Goal: Complete application form: Complete application form

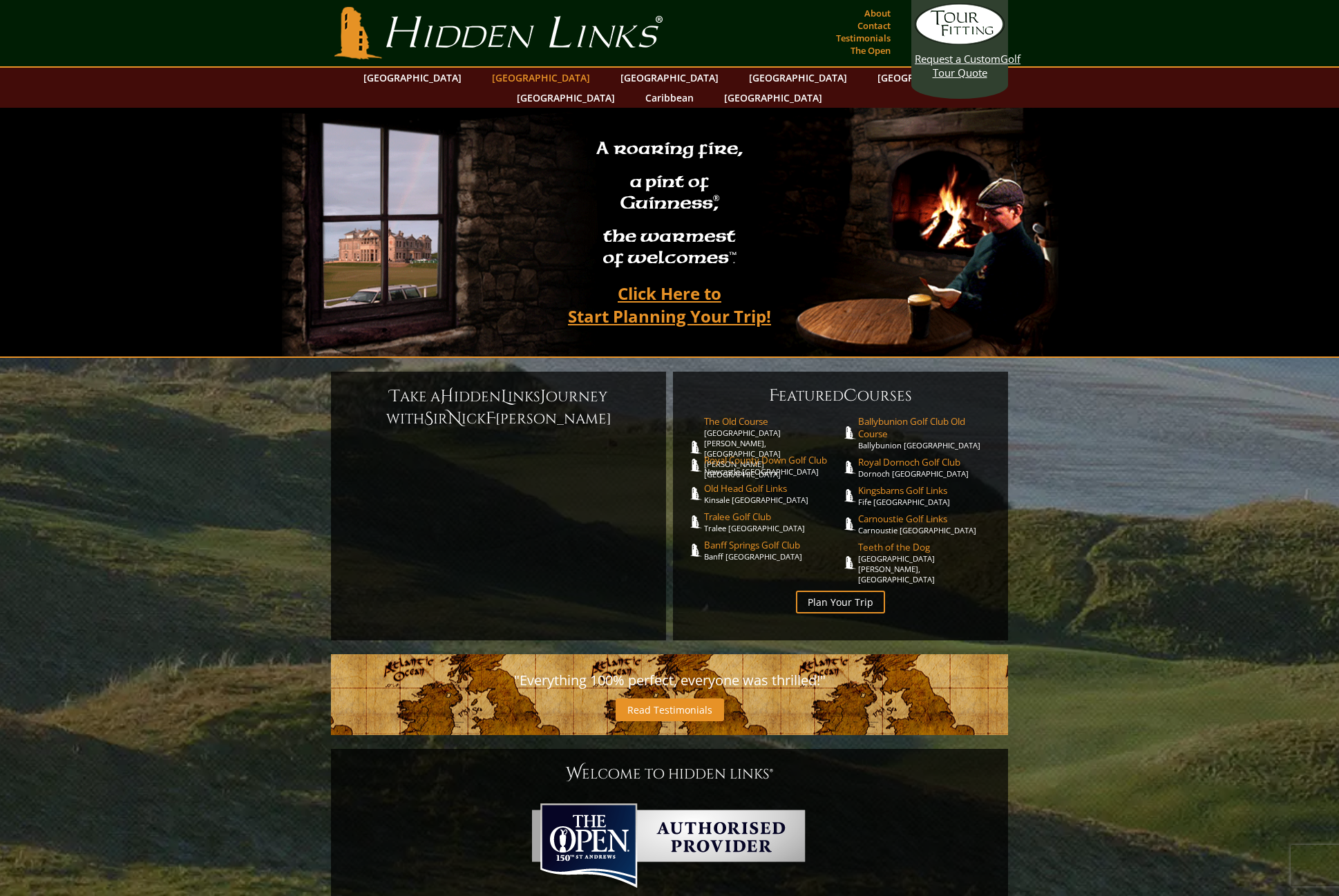
click at [514, 81] on link "[GEOGRAPHIC_DATA]" at bounding box center [541, 77] width 112 height 20
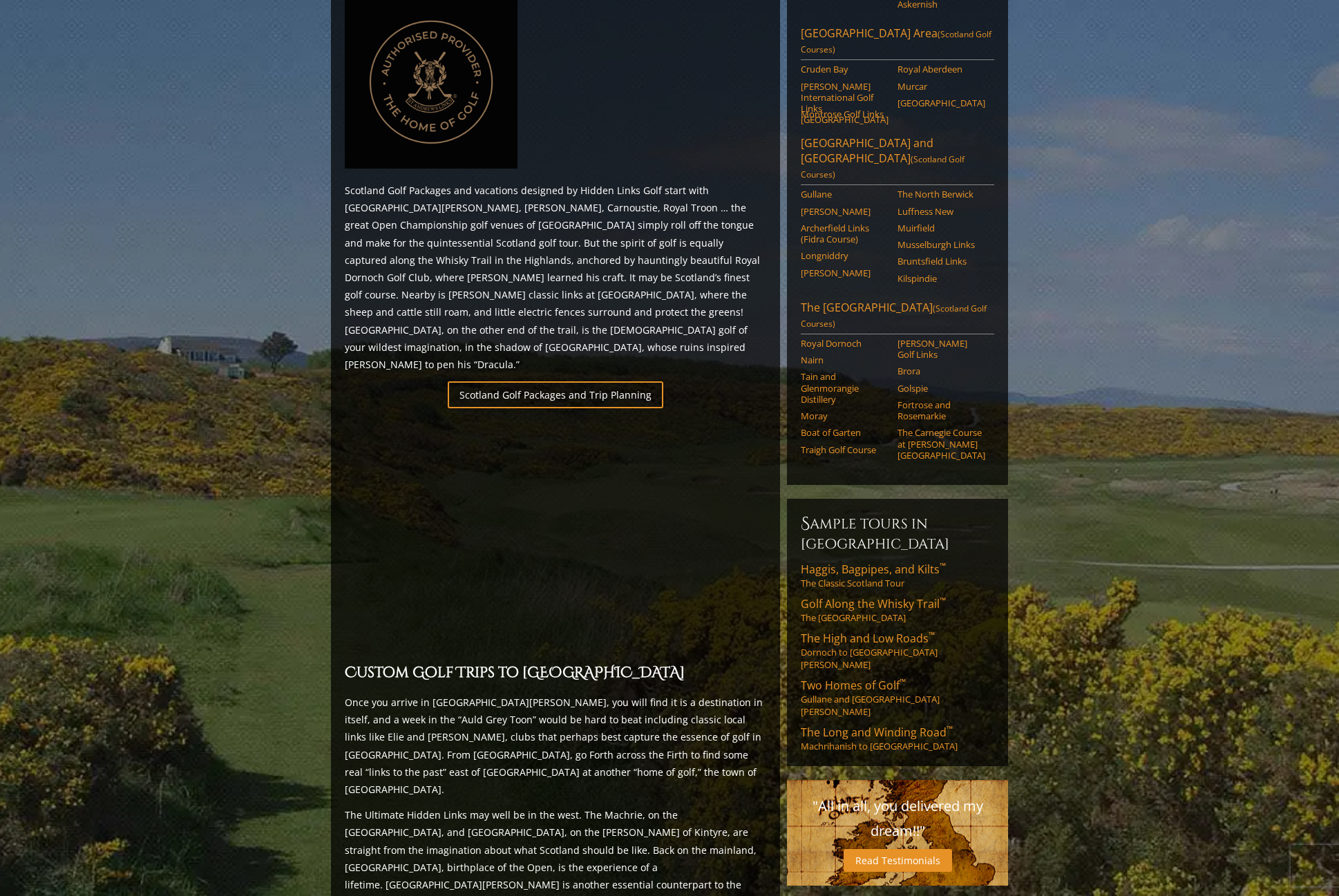
scroll to position [649, 0]
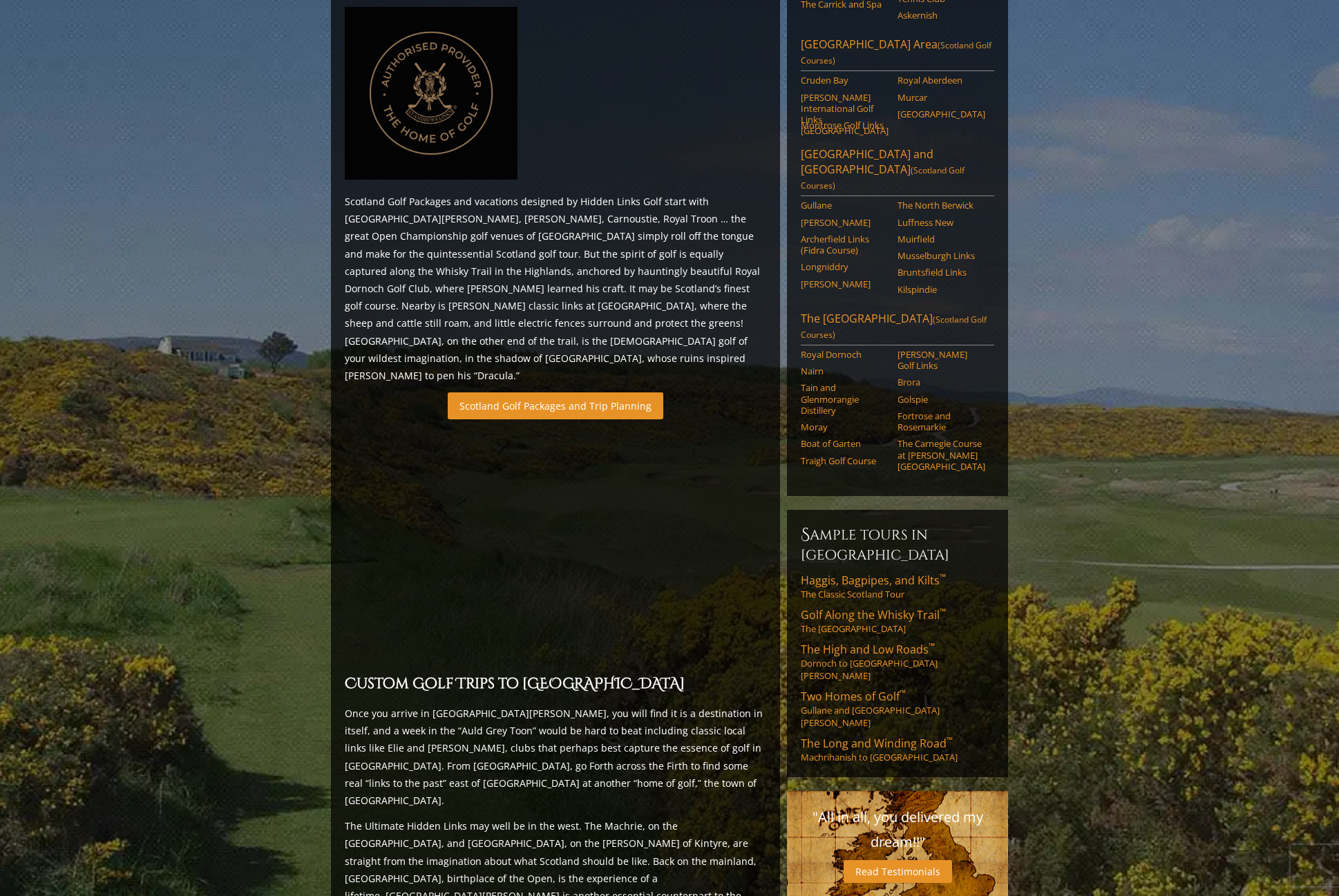
click at [533, 392] on link "Scotland Golf Packages and Trip Planning" at bounding box center [555, 405] width 215 height 27
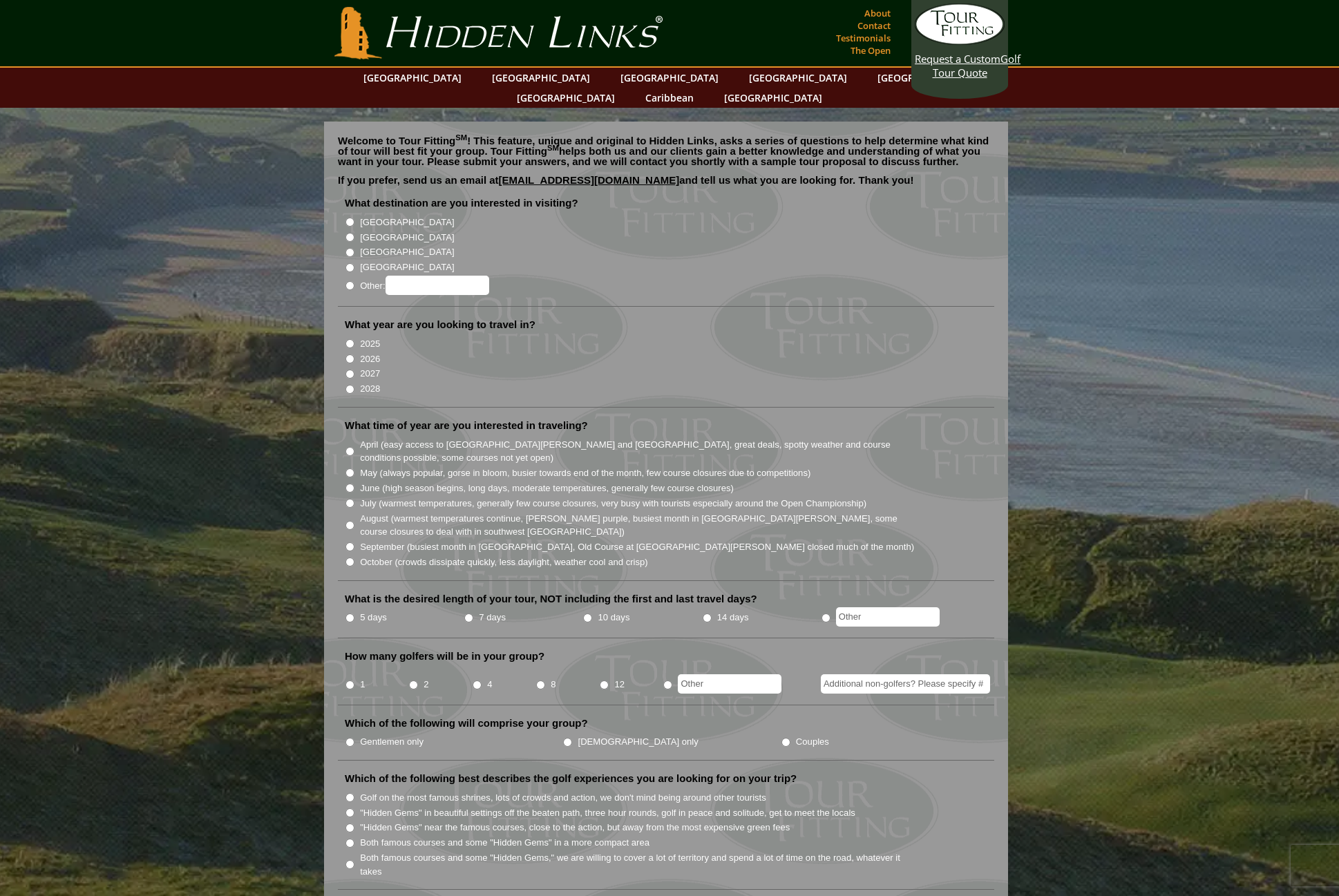
click at [364, 352] on label "2026" at bounding box center [369, 359] width 20 height 14
click at [354, 354] on input "2026" at bounding box center [350, 359] width 9 height 9
radio input "true"
click at [346, 233] on input "[GEOGRAPHIC_DATA]" at bounding box center [350, 238] width 9 height 9
radio input "true"
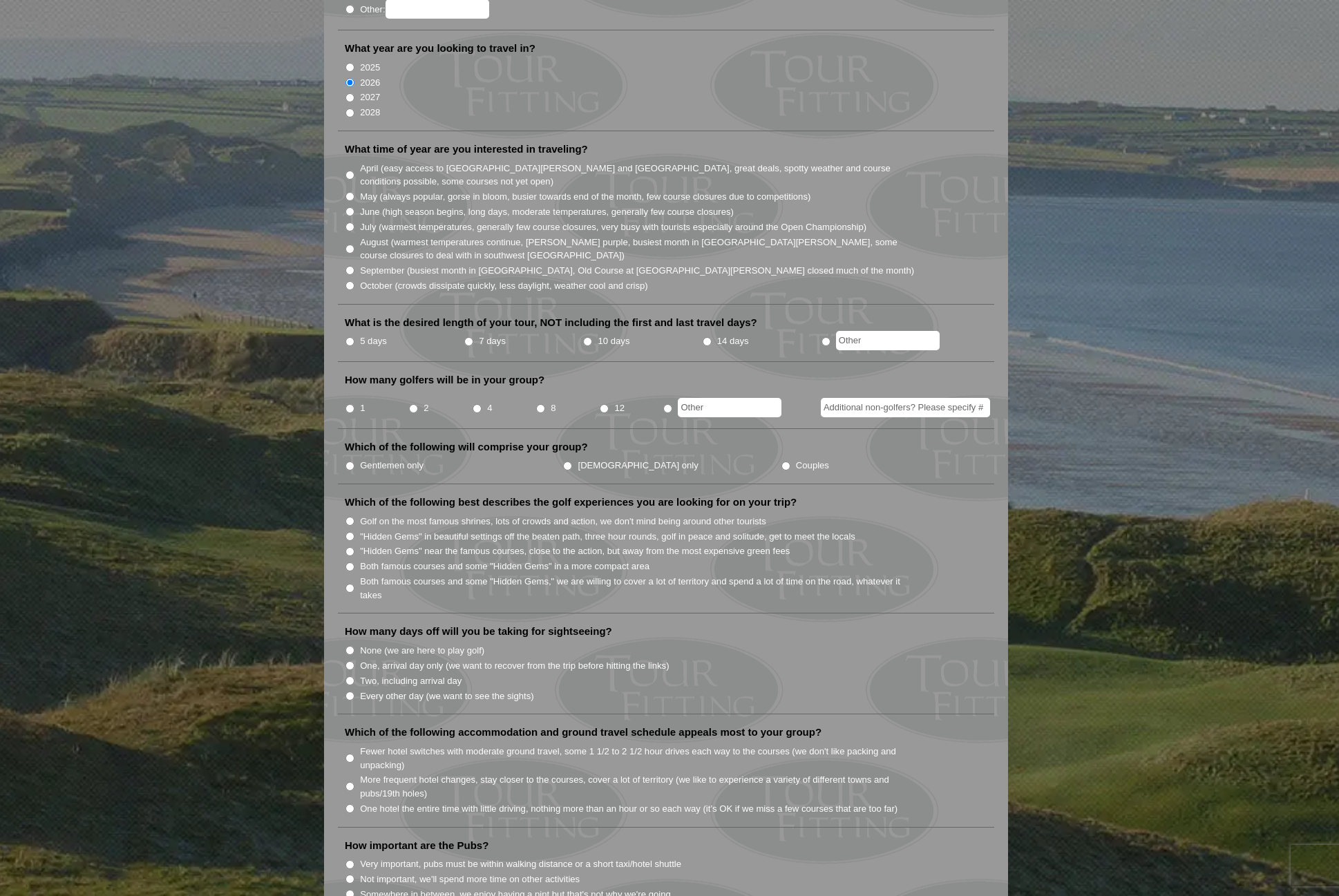
scroll to position [345, 0]
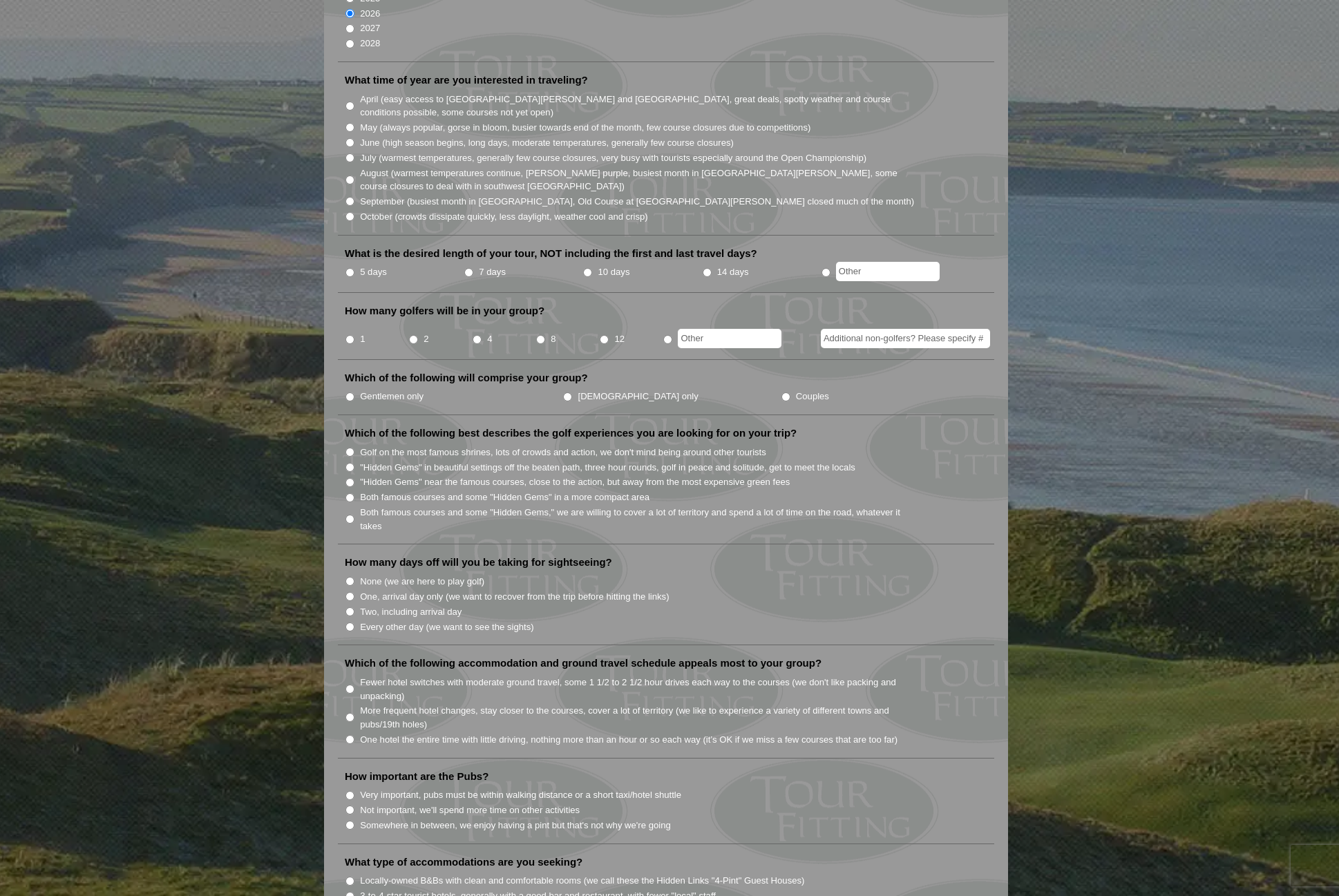
click at [373, 265] on label "5 days" at bounding box center [373, 272] width 27 height 14
click at [354, 268] on input "5 days" at bounding box center [350, 272] width 9 height 9
radio input "true"
click at [420, 322] on li "2" at bounding box center [440, 334] width 64 height 27
click at [416, 335] on input "2" at bounding box center [414, 340] width 9 height 9
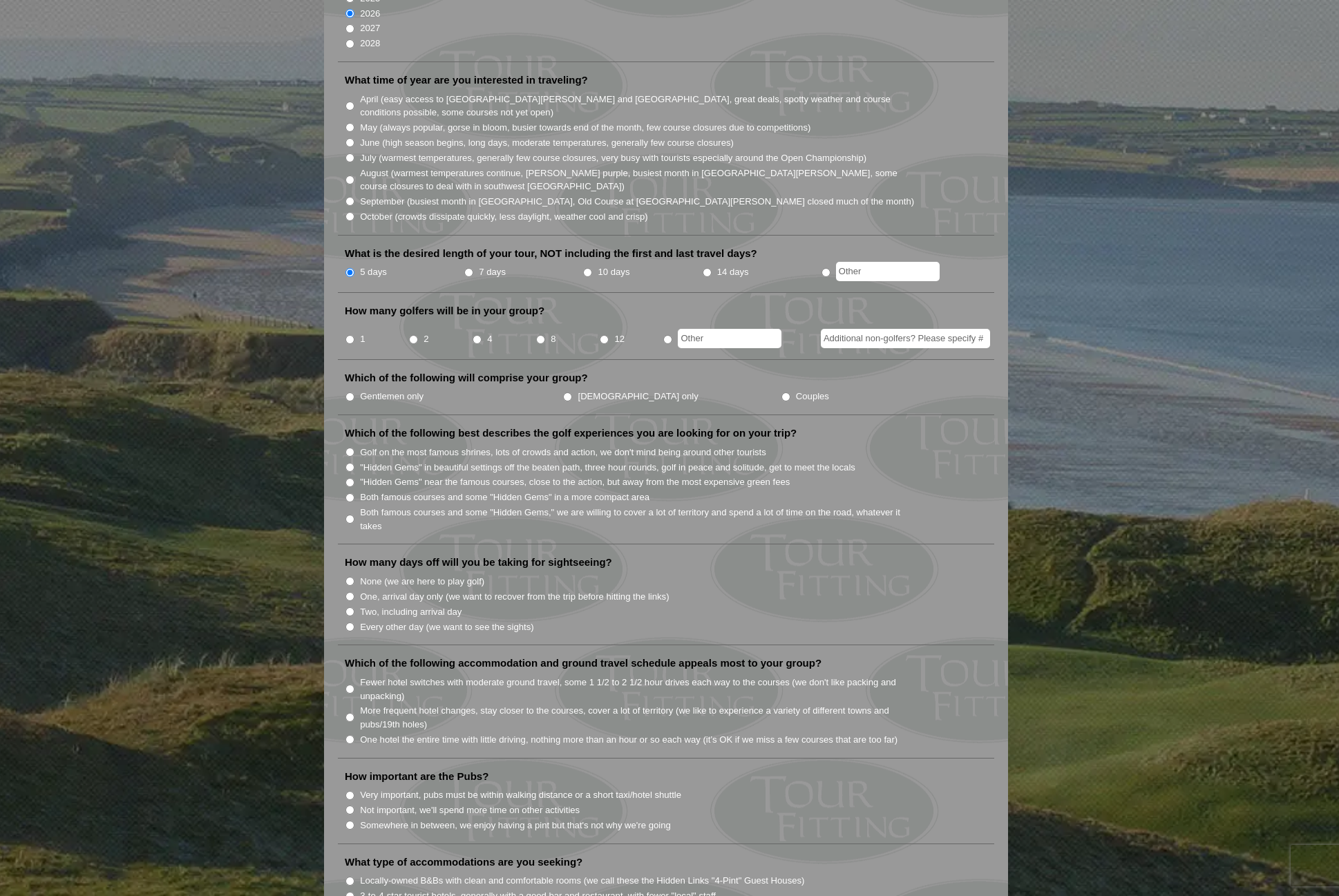
radio input "true"
click at [369, 389] on label "Gentlemen only" at bounding box center [391, 396] width 64 height 14
click at [354, 392] on input "Gentlemen only" at bounding box center [350, 397] width 9 height 9
radio input "true"
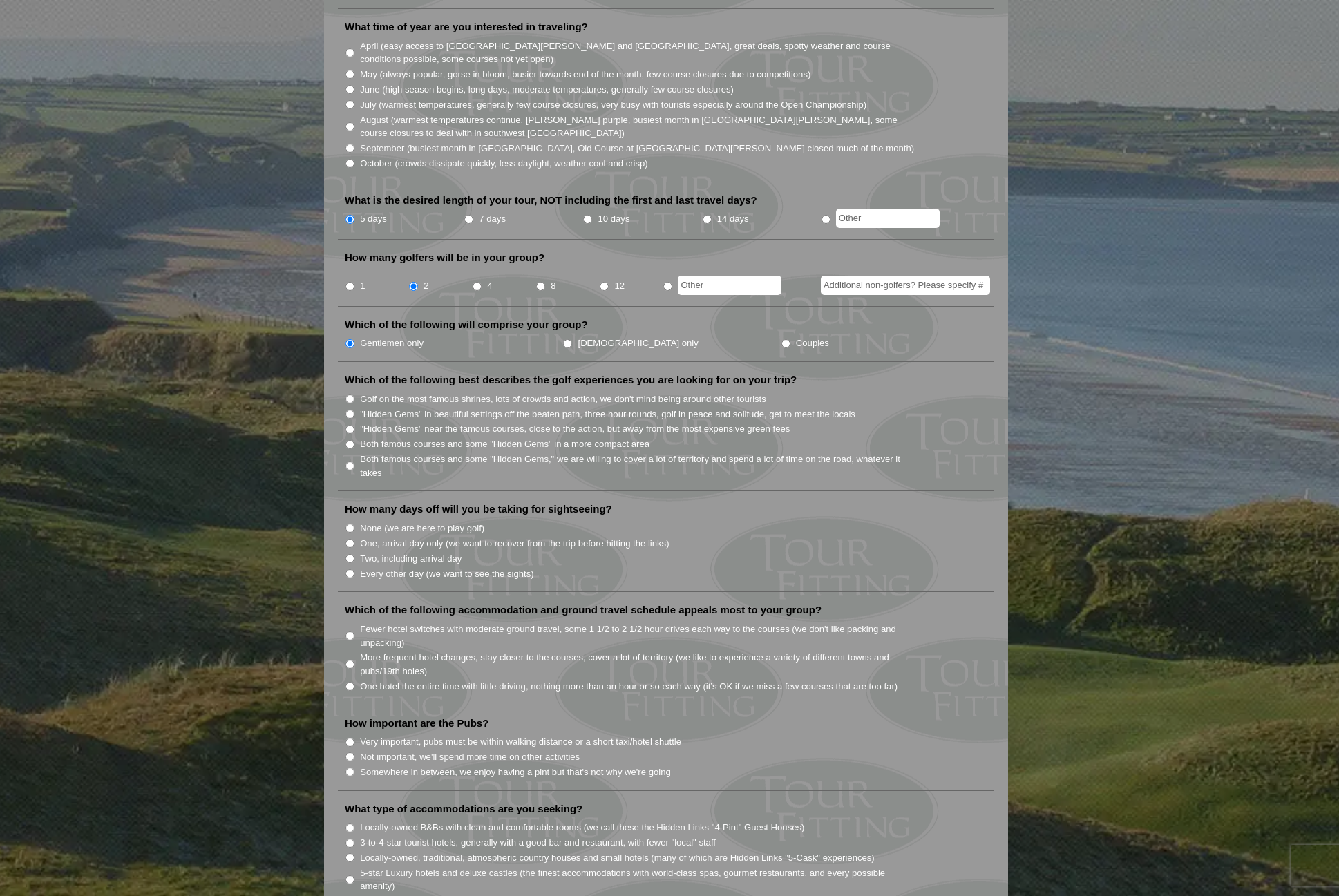
scroll to position [483, 0]
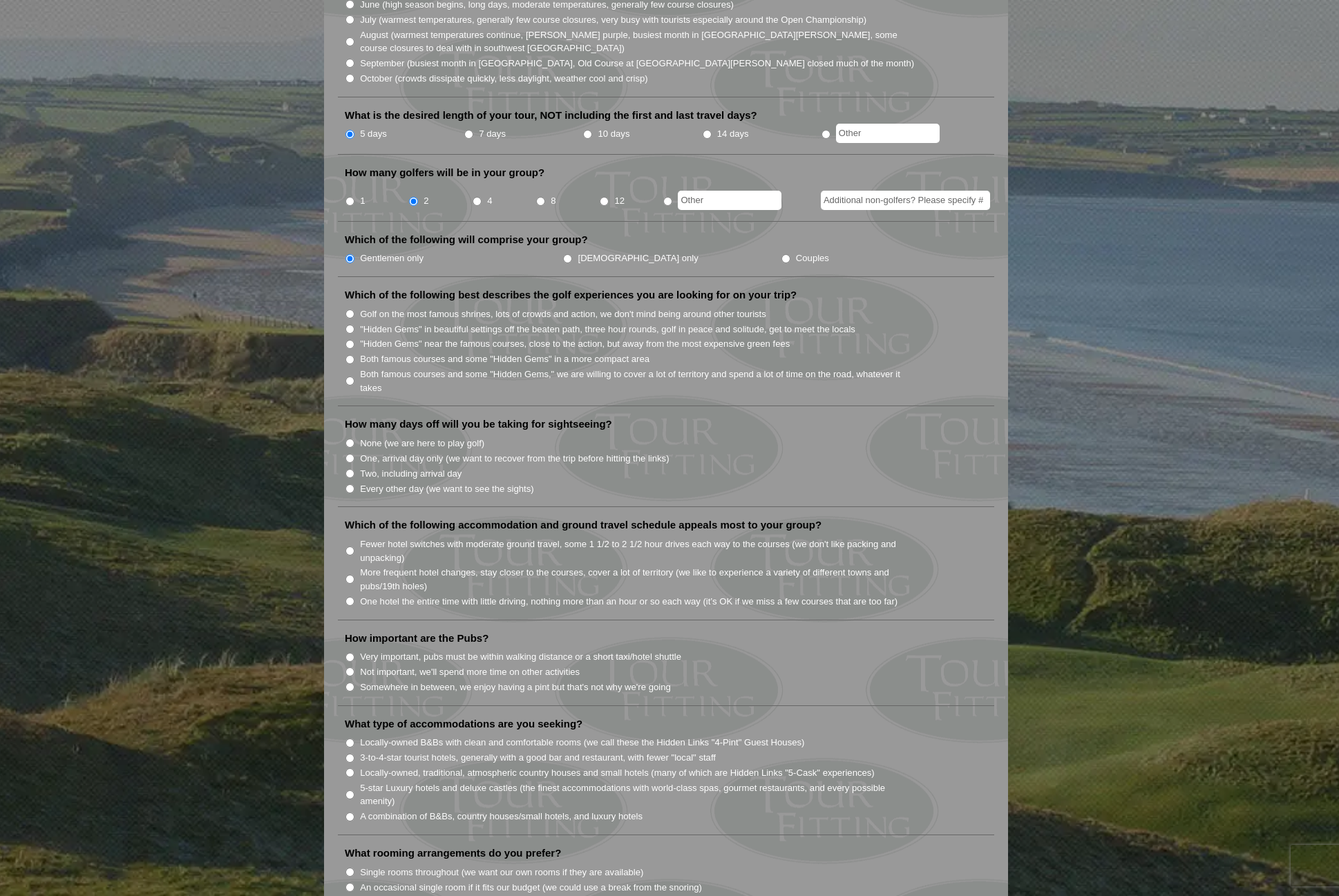
click at [464, 436] on label "None (we are here to play golf)" at bounding box center [421, 443] width 125 height 14
click at [354, 438] on input "None (we are here to play golf)" at bounding box center [350, 443] width 9 height 9
radio input "true"
click at [437, 352] on label "Both famous courses and some "Hidden Gems" in a more compact area" at bounding box center [504, 359] width 289 height 14
click at [354, 355] on input "Both famous courses and some "Hidden Gems" in a more compact area" at bounding box center [350, 360] width 9 height 9
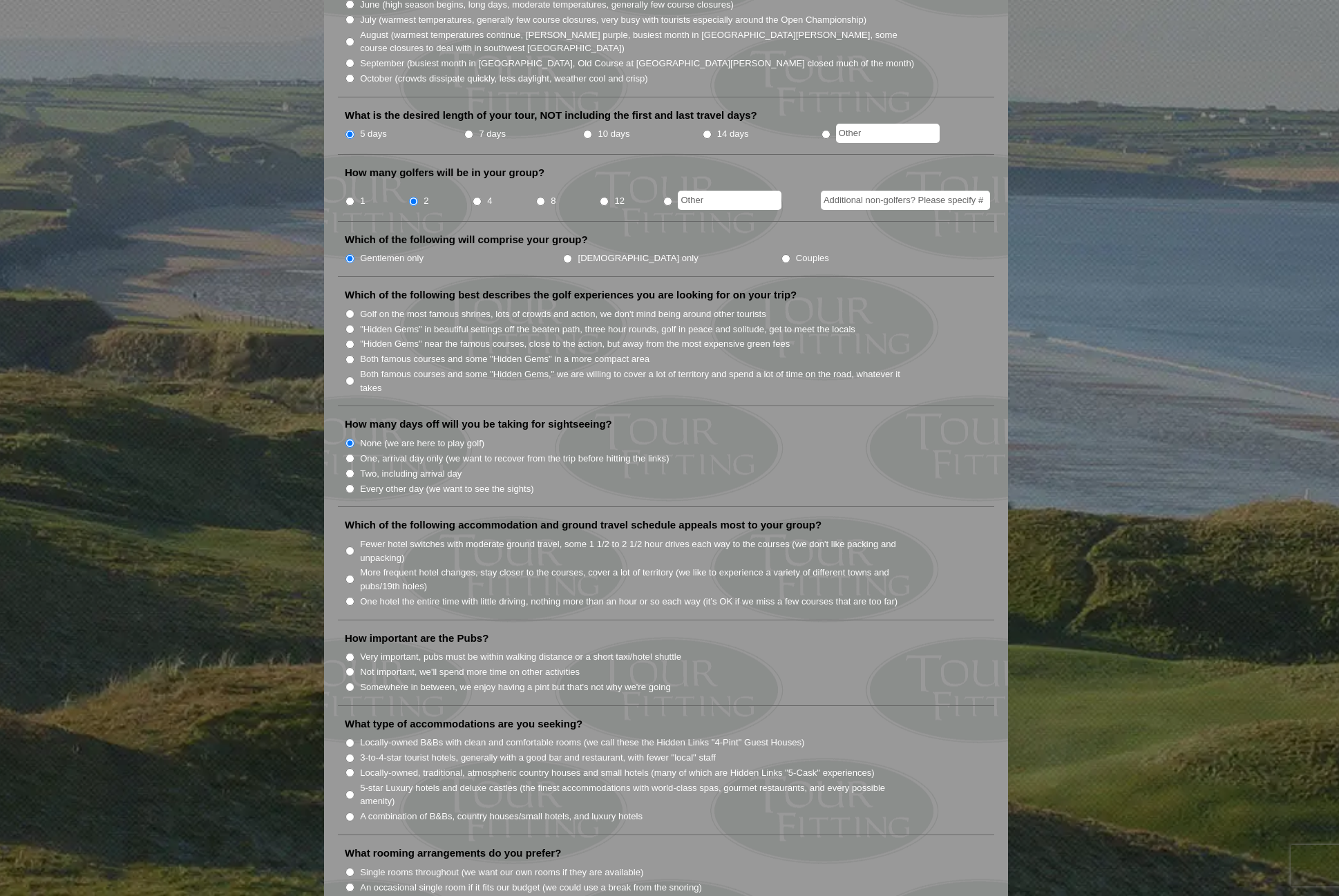
radio input "true"
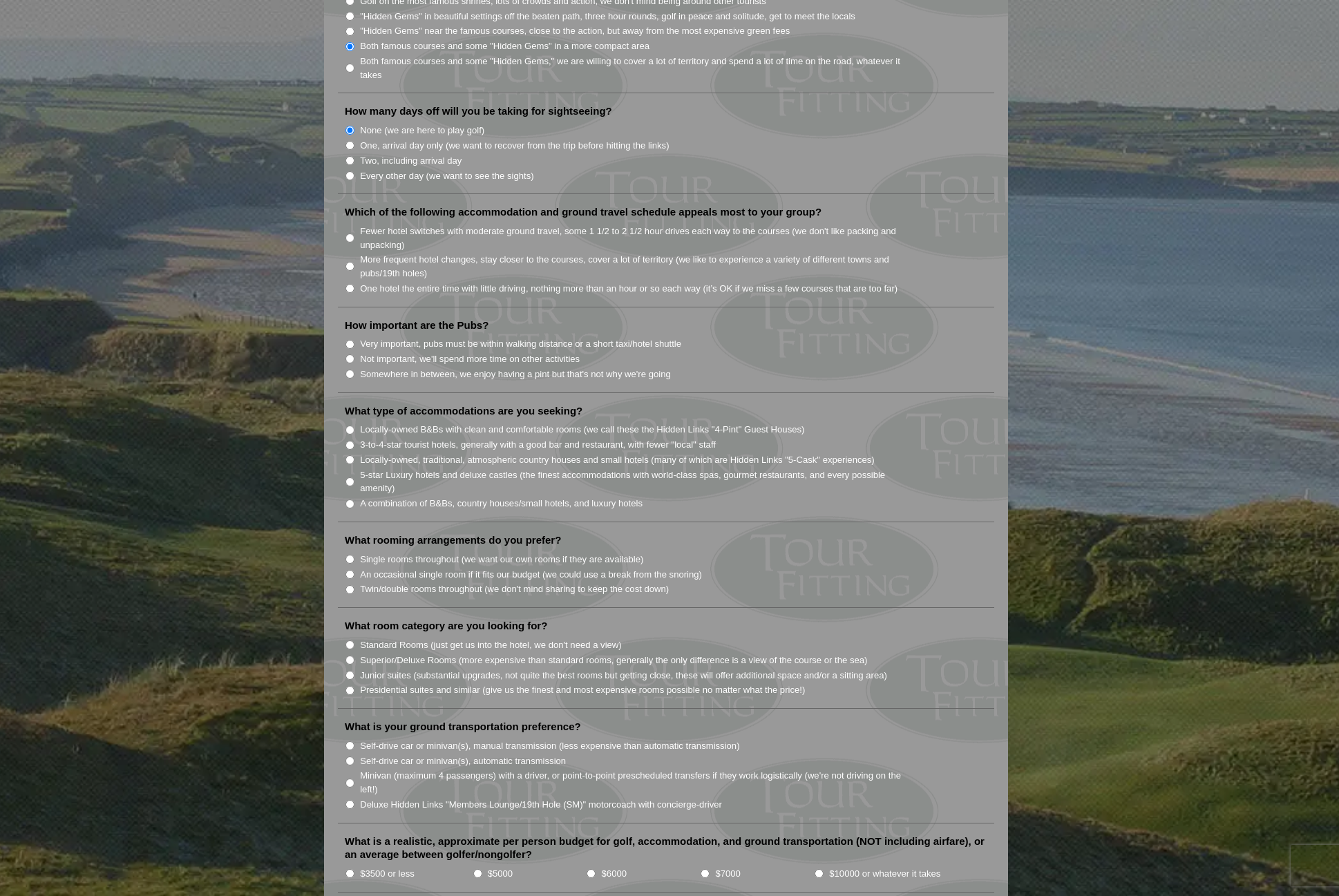
scroll to position [829, 0]
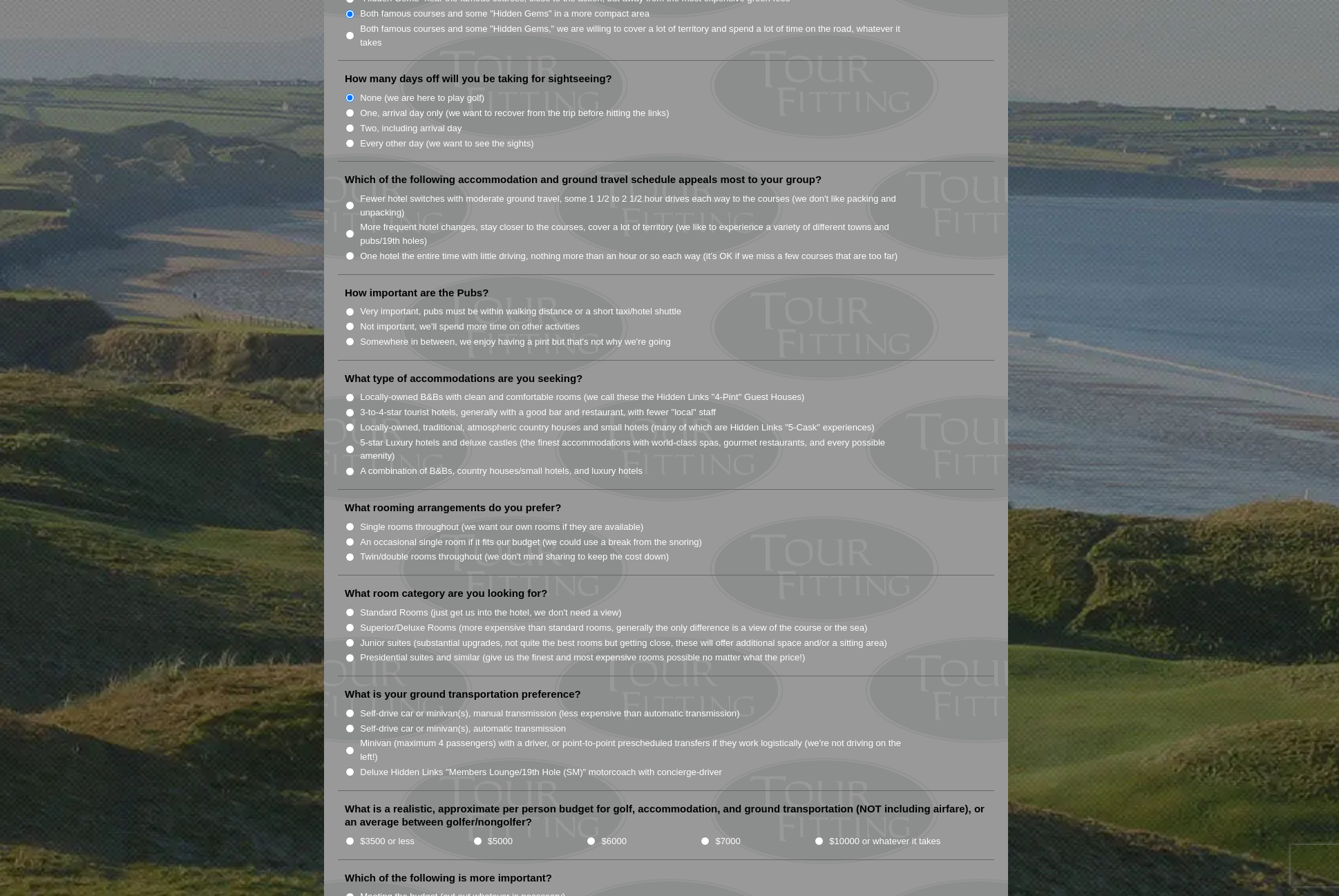
click at [388, 249] on label "One hotel the entire time with little driving, nothing more than an hour or so …" at bounding box center [628, 256] width 537 height 14
click at [354, 252] on input "One hotel the entire time with little driving, nothing more than an hour or so …" at bounding box center [350, 257] width 9 height 9
radio input "true"
click at [442, 335] on label "Somewhere in between, we enjoy having a pint but that's not why we're going" at bounding box center [515, 342] width 311 height 14
click at [354, 337] on input "Somewhere in between, we enjoy having a pint but that's not why we're going" at bounding box center [350, 342] width 9 height 9
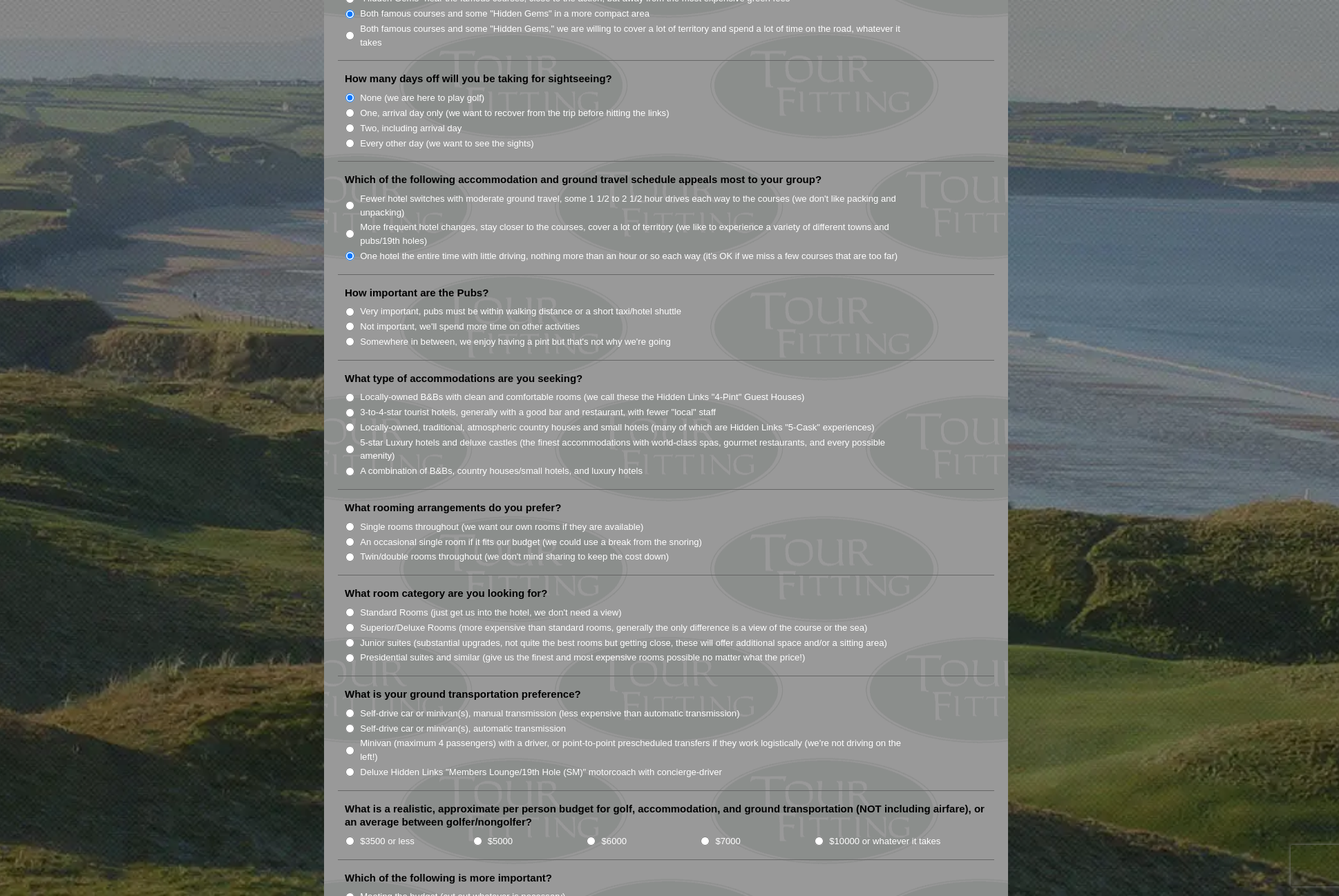
radio input "true"
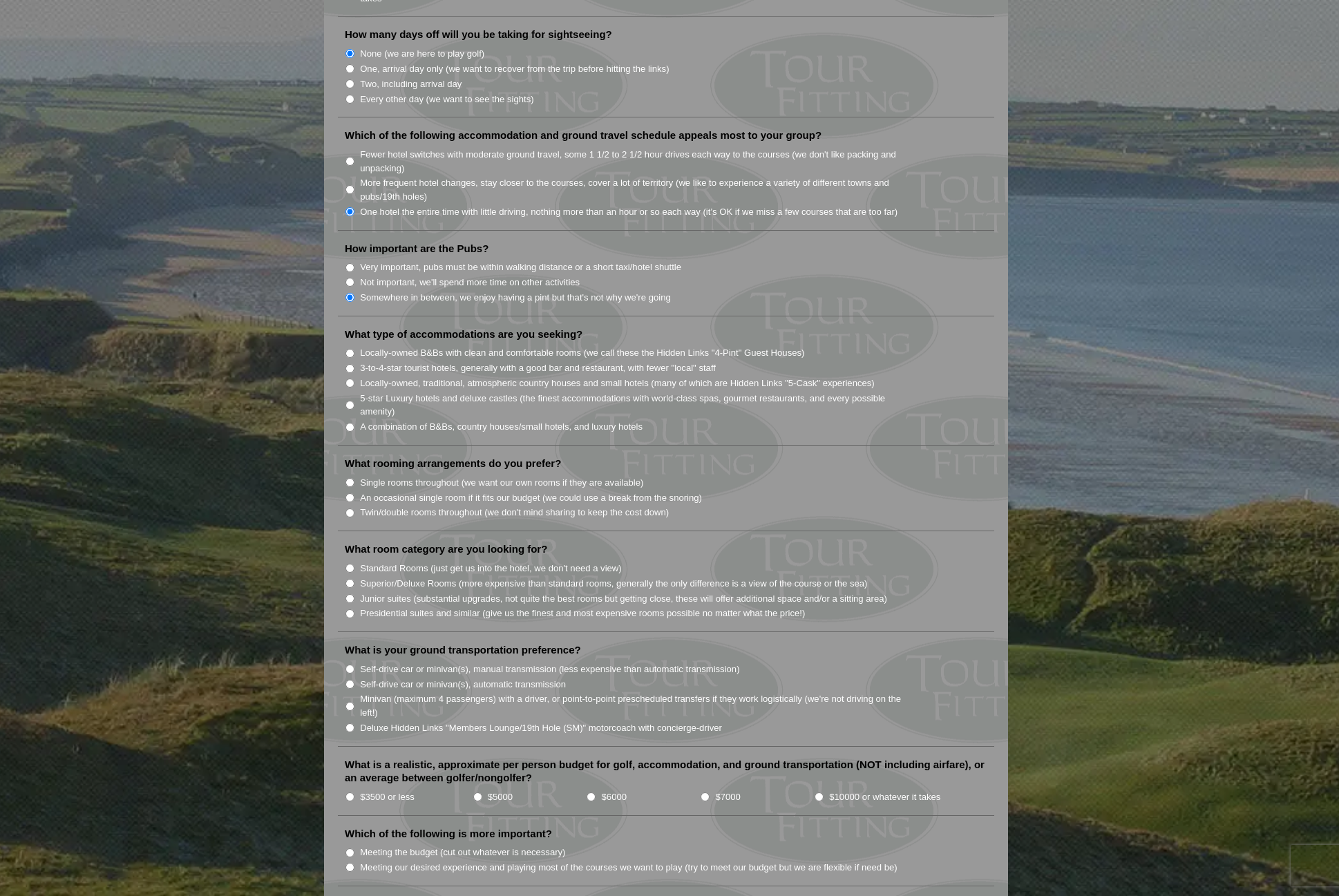
scroll to position [898, 0]
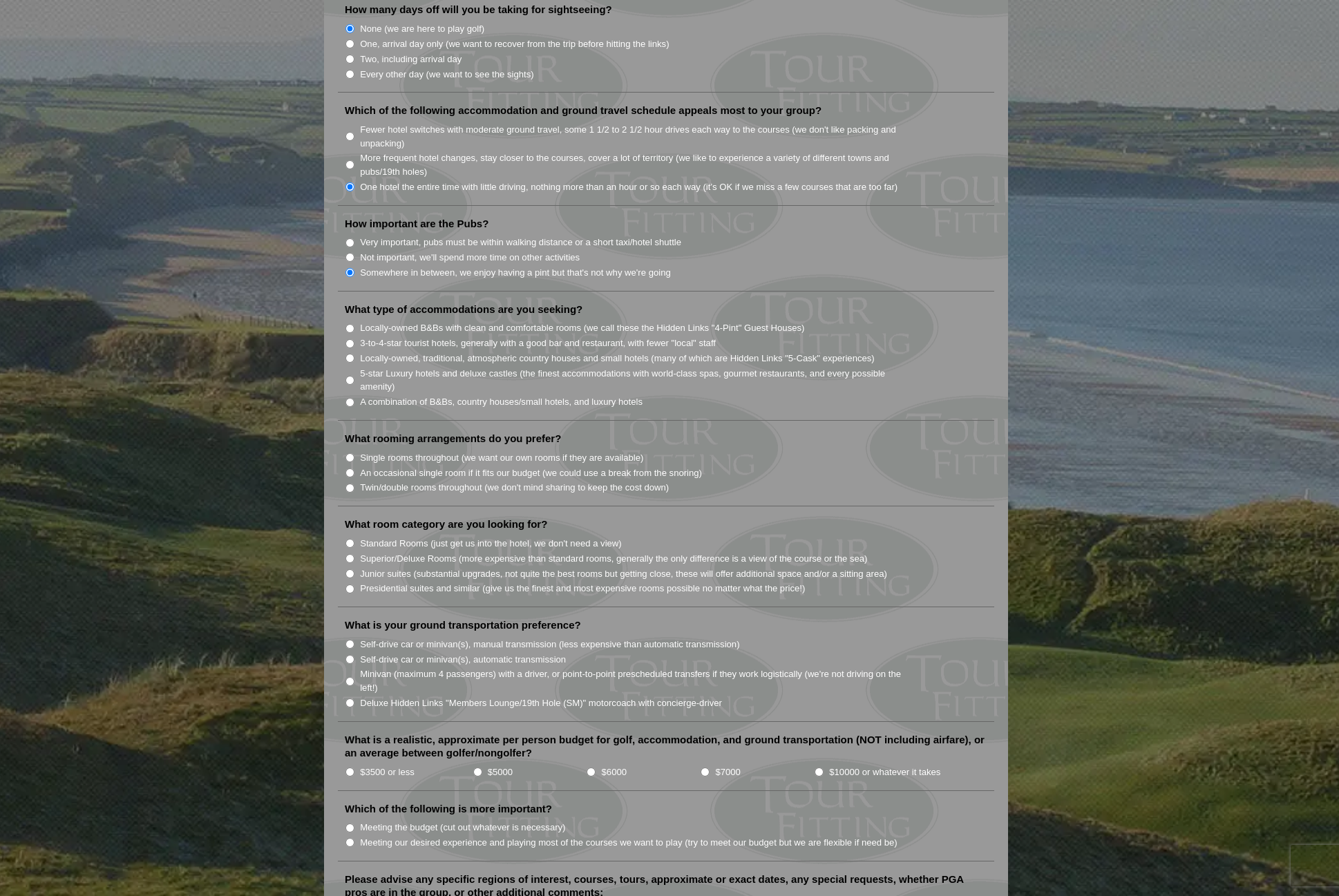
click at [493, 236] on label "Very important, pubs must be within walking distance or a short taxi/hotel shut…" at bounding box center [520, 242] width 321 height 14
click at [354, 238] on input "Very important, pubs must be within walking distance or a short taxi/hotel shut…" at bounding box center [350, 242] width 9 height 9
radio input "true"
click at [431, 266] on label "Somewhere in between, we enjoy having a pint but that's not why we're going" at bounding box center [515, 272] width 311 height 14
click at [354, 268] on input "Somewhere in between, we enjoy having a pint but that's not why we're going" at bounding box center [350, 272] width 9 height 9
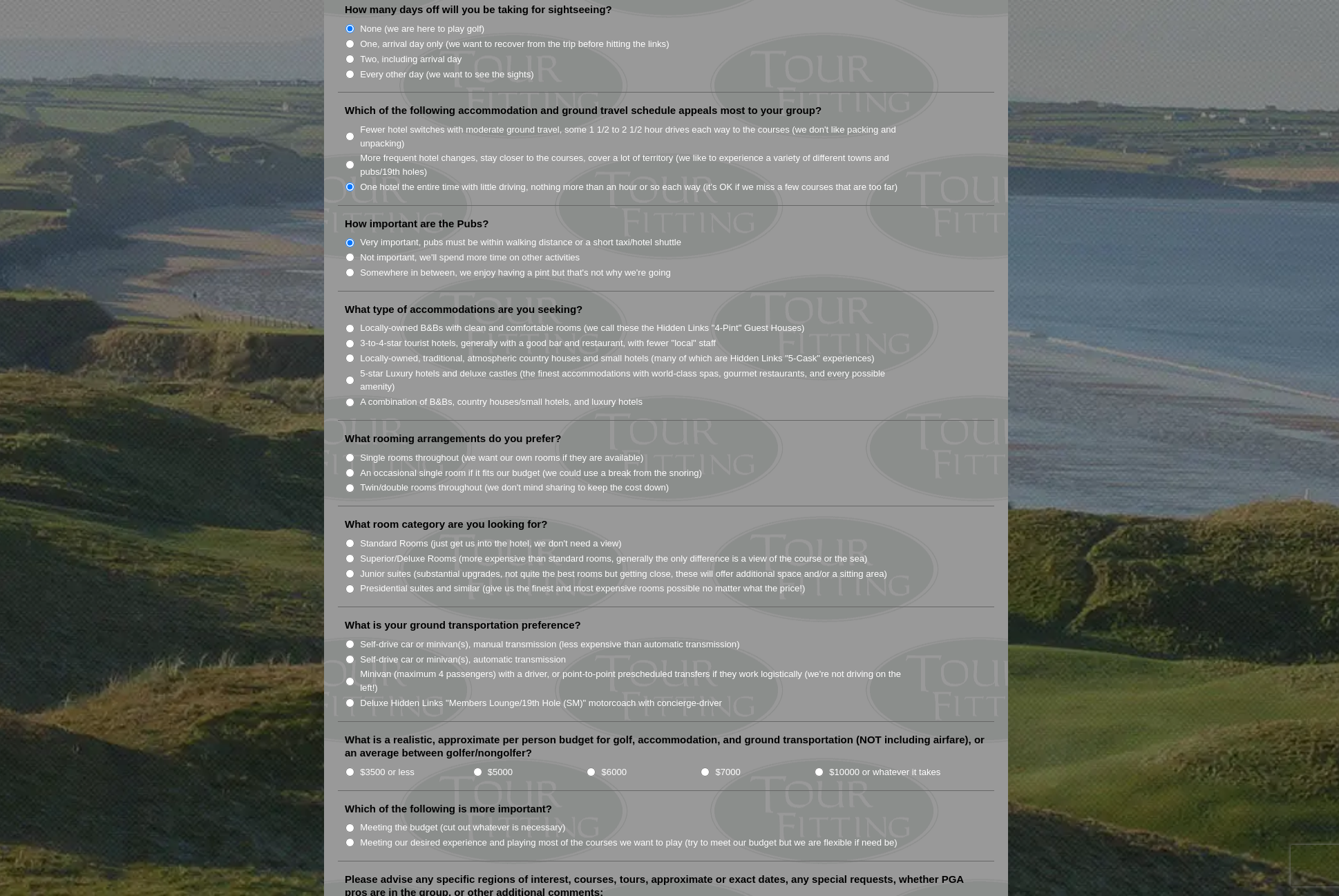
radio input "true"
click at [471, 321] on label "Locally-owned B&Bs with clean and comfortable rooms (we call these the Hidden L…" at bounding box center [581, 328] width 444 height 14
click at [354, 324] on input "Locally-owned B&Bs with clean and comfortable rooms (we call these the Hidden L…" at bounding box center [350, 329] width 9 height 9
radio input "true"
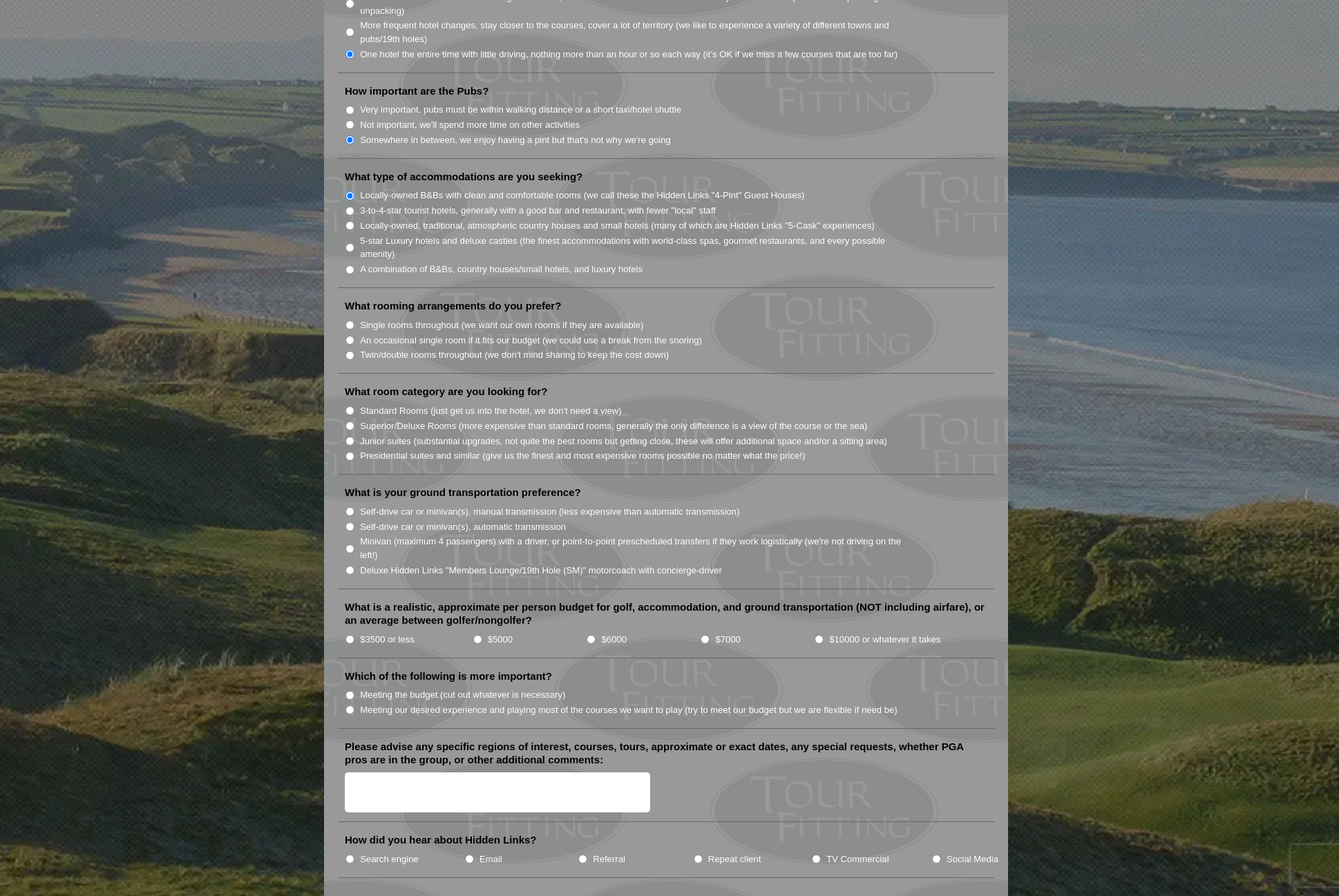
scroll to position [1036, 0]
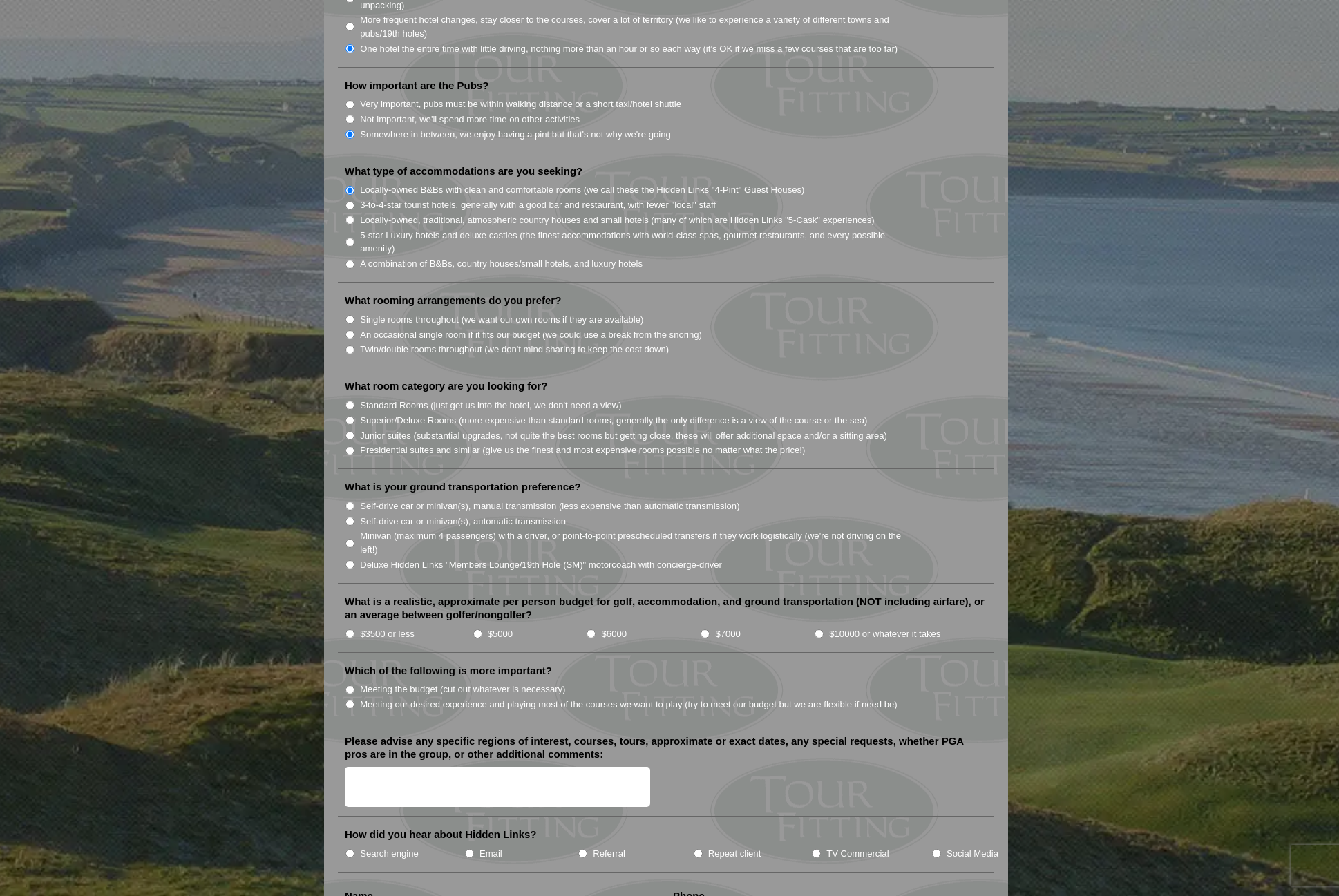
click at [388, 343] on label "Twin/double rooms throughout (we don't mind sharing to keep the cost down)" at bounding box center [514, 349] width 309 height 14
click at [354, 345] on input "Twin/double rooms throughout (we don't mind sharing to keep the cost down)" at bounding box center [350, 350] width 9 height 9
radio input "true"
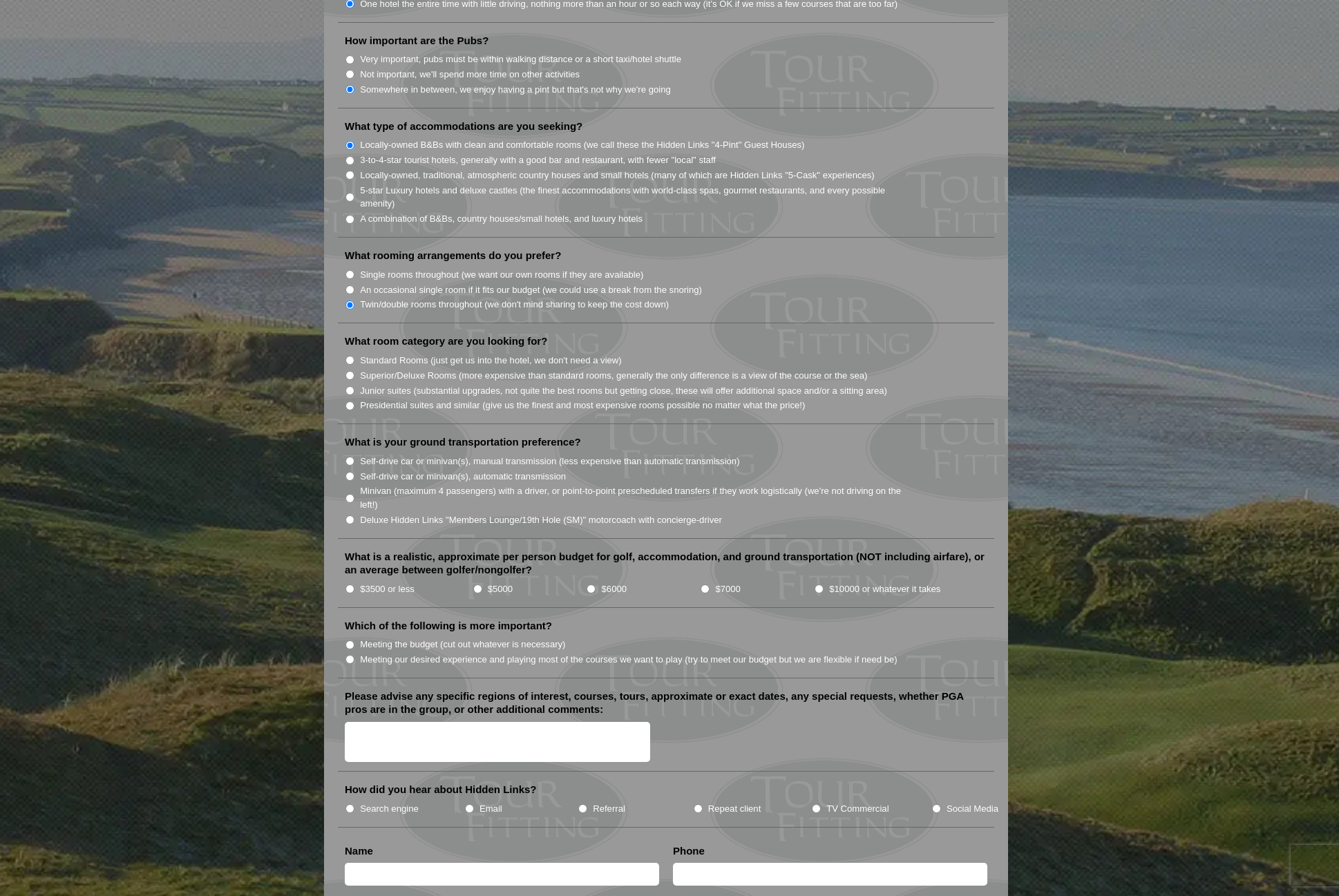
scroll to position [1105, 0]
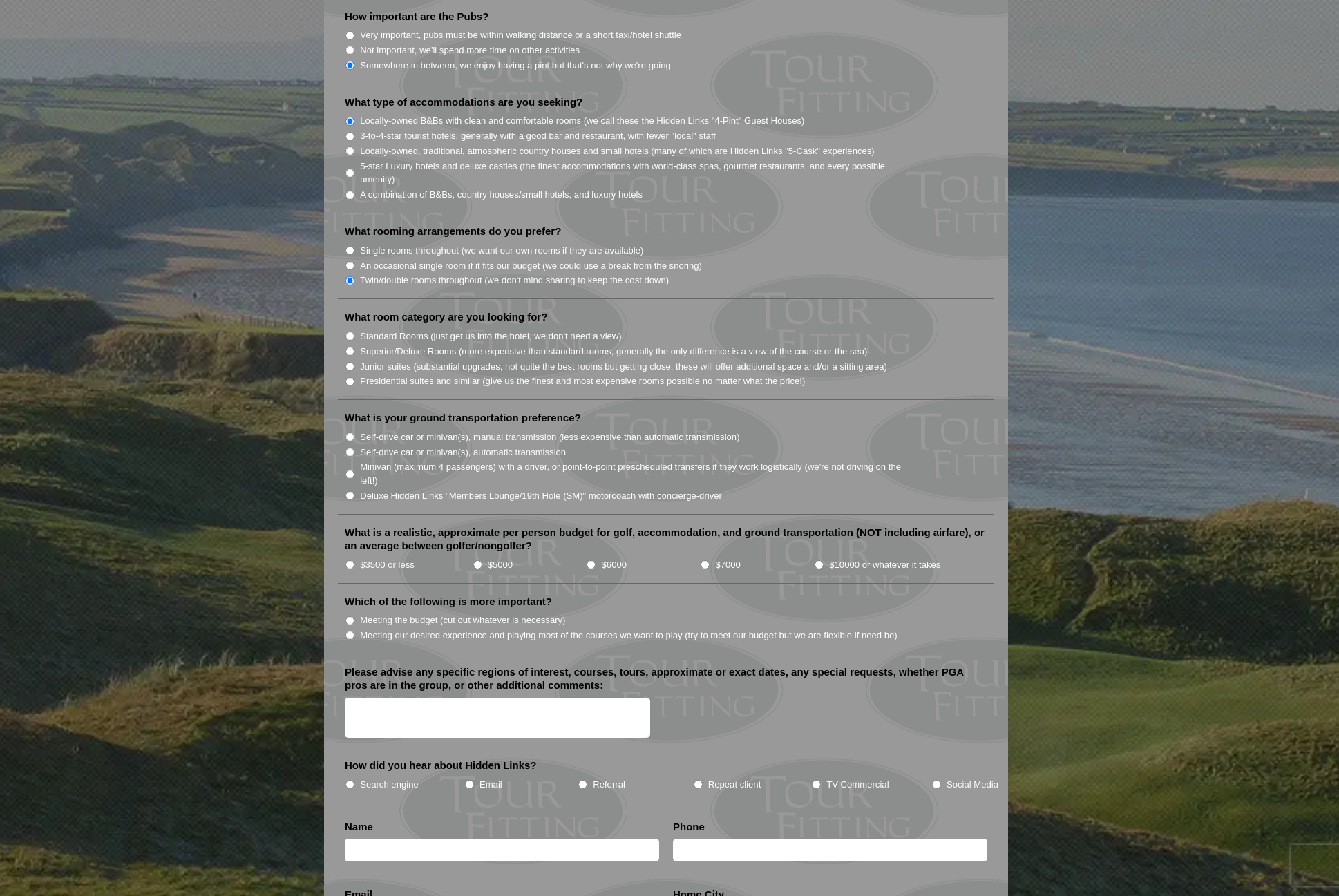
click at [415, 330] on label "Standard Rooms (just get us into the hotel, we don't need a view)" at bounding box center [491, 336] width 262 height 14
click at [354, 331] on input "Standard Rooms (just get us into the hotel, we don't need a view)" at bounding box center [350, 336] width 9 height 9
radio input "true"
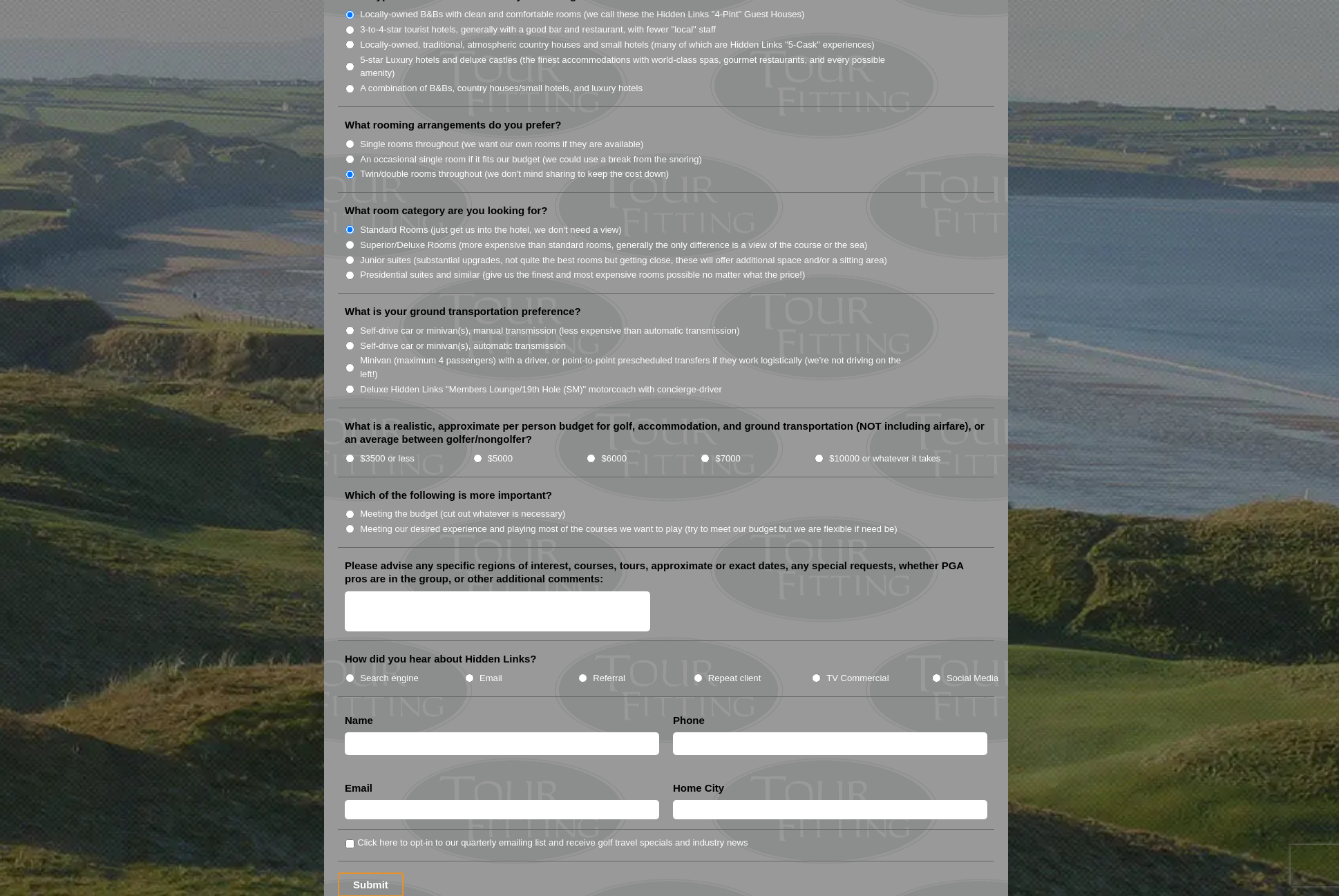
scroll to position [1381, 0]
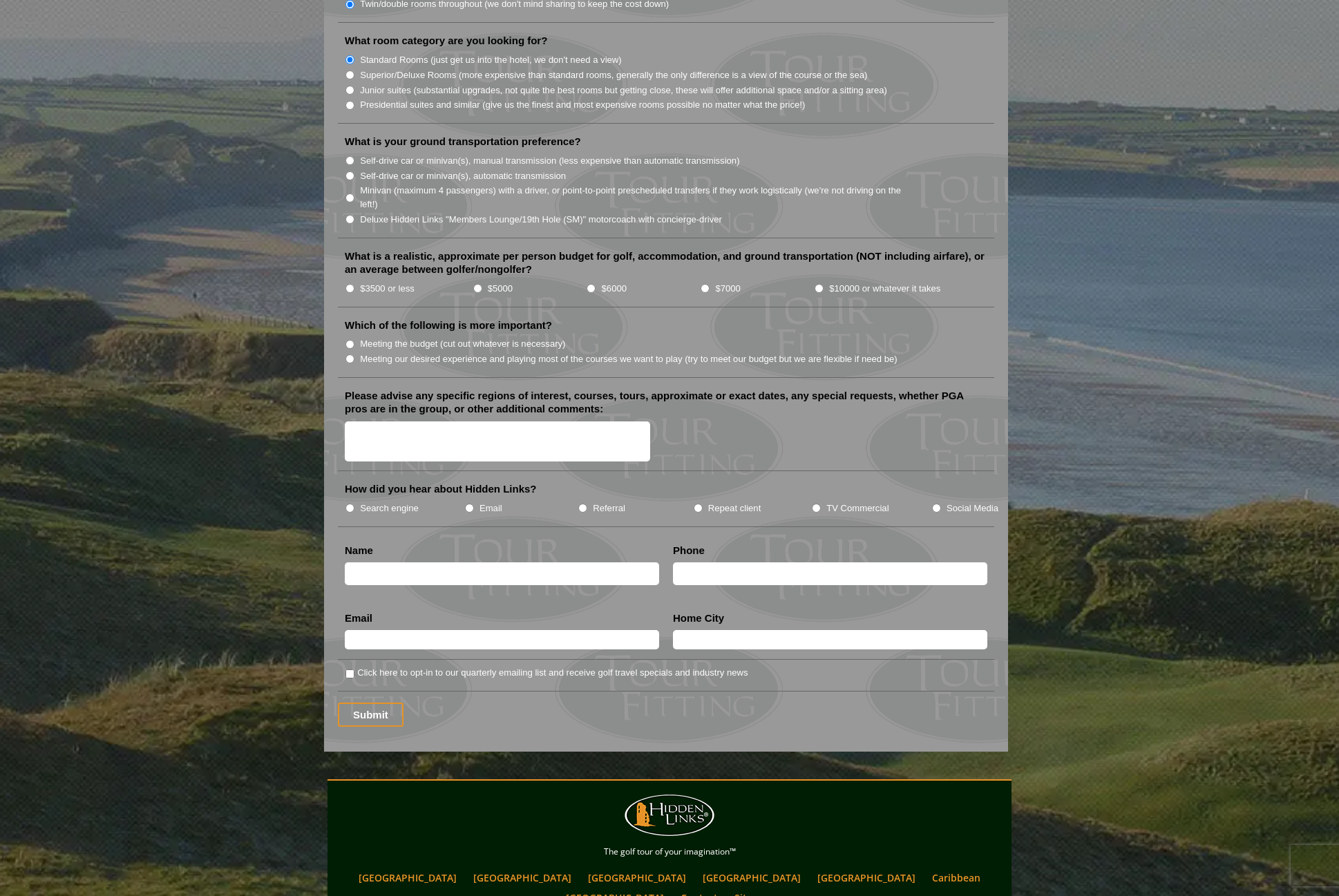
click at [370, 282] on label "$3500 or less" at bounding box center [387, 288] width 54 height 14
click at [354, 284] on input "$3500 or less" at bounding box center [350, 288] width 9 height 9
radio input "true"
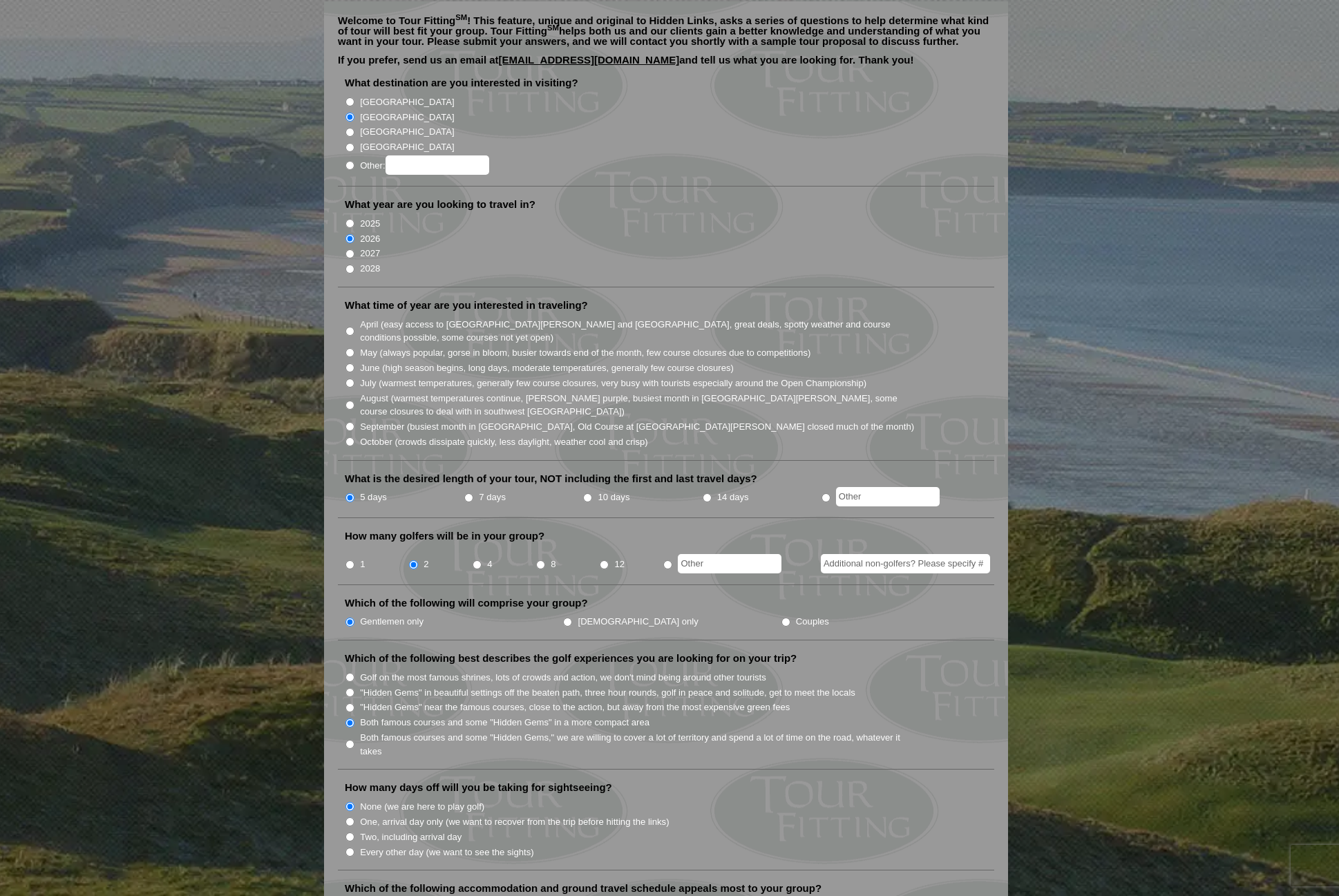
scroll to position [69, 0]
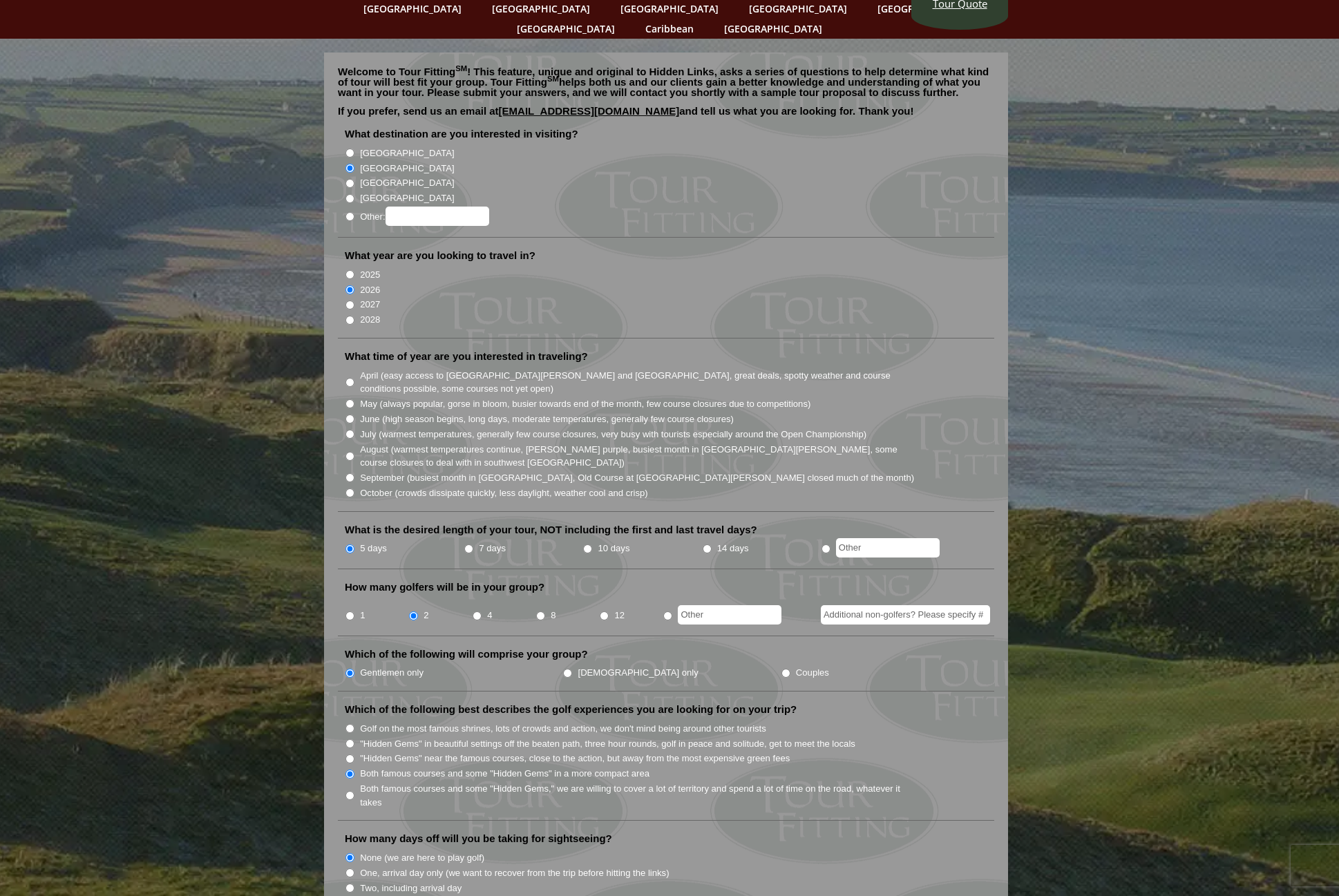
click at [356, 411] on li "June (high season begins, long days, moderate temperatures, generally few cours…" at bounding box center [671, 419] width 654 height 15
click at [357, 396] on li "May (always popular, gorse in bloom, busier towards end of the month, few cours…" at bounding box center [671, 404] width 654 height 15
click at [350, 399] on input "May (always popular, gorse in bloom, busier towards end of the month, few cours…" at bounding box center [350, 404] width 9 height 9
radio input "true"
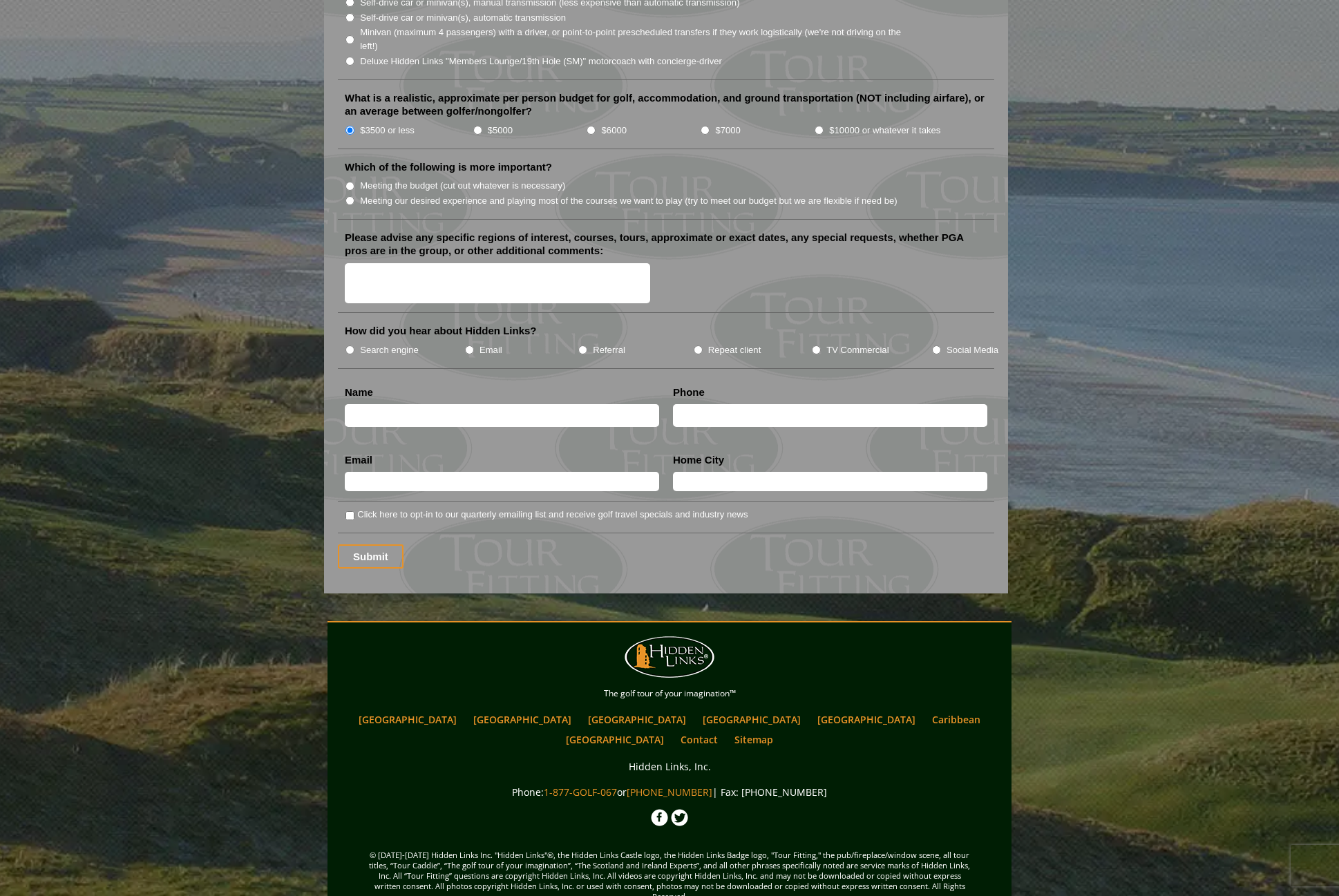
scroll to position [1541, 0]
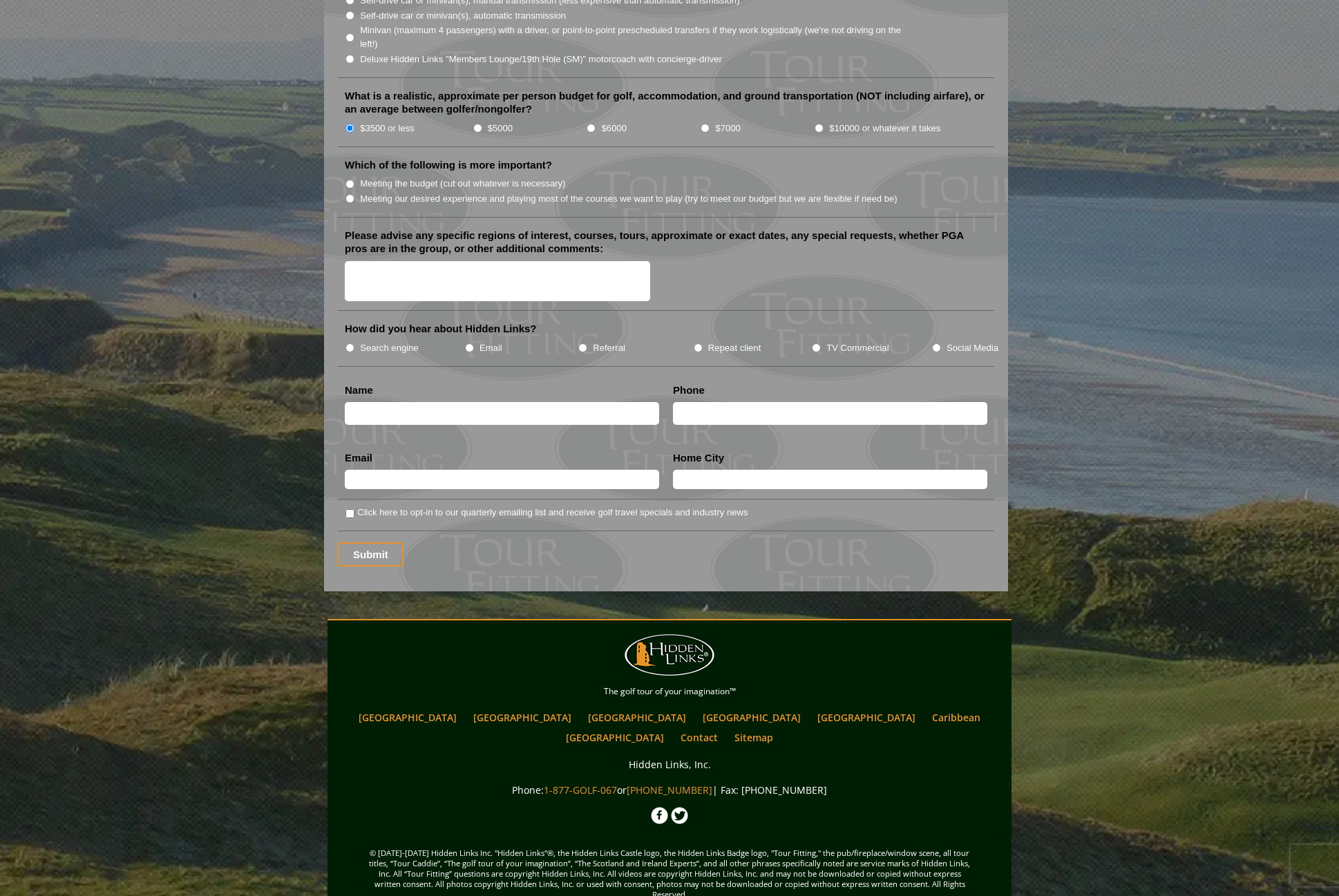
click at [397, 341] on label "Search engine" at bounding box center [389, 347] width 59 height 14
click at [354, 344] on input "Search engine" at bounding box center [350, 348] width 9 height 9
radio input "true"
click at [452, 402] on input "text" at bounding box center [502, 413] width 315 height 22
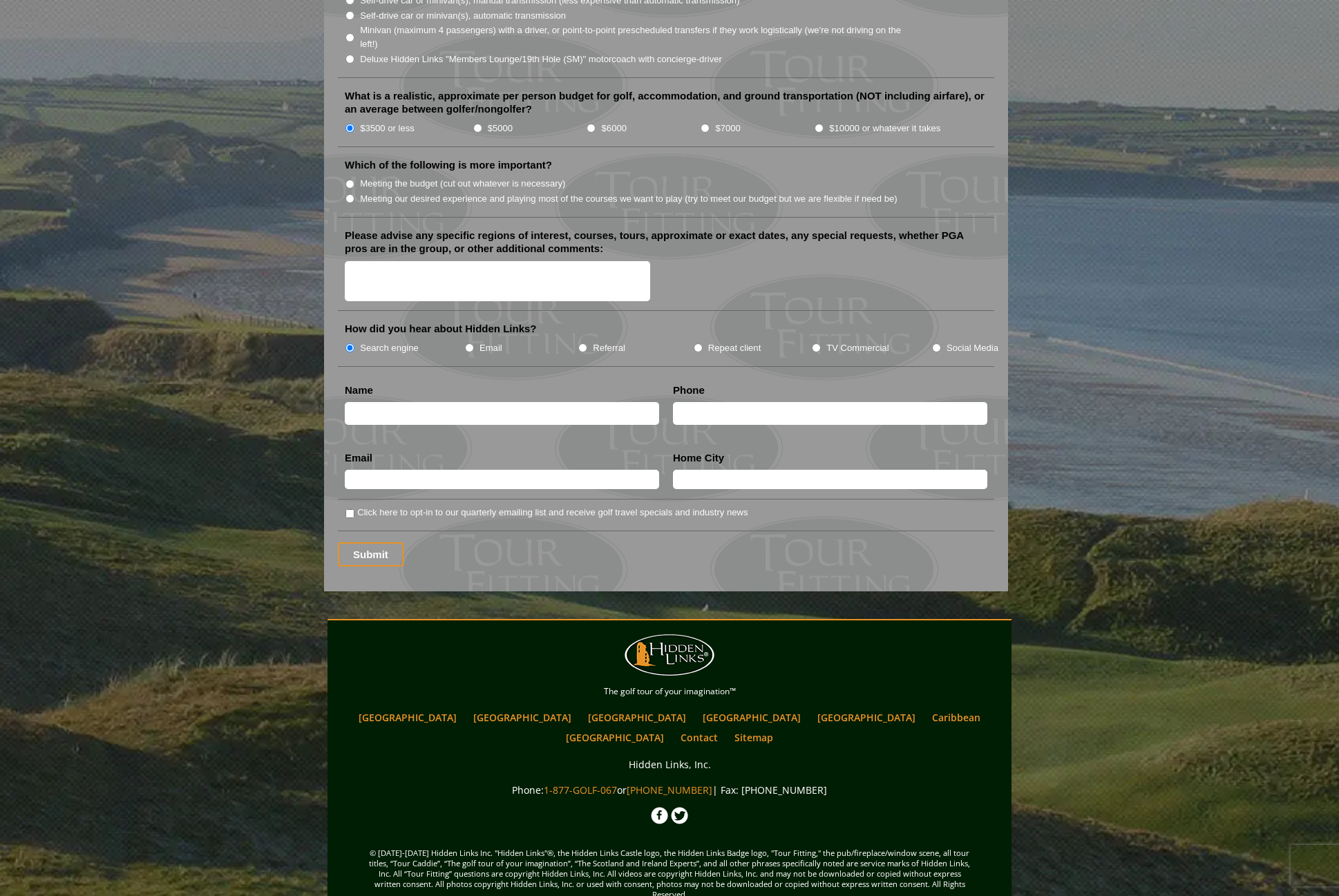
type input "Sebastian M. Sveinung"
type input "47641731"
type input "sebastma1992@hotmail.com"
type input "Husøysund"
click at [611, 542] on div "Submit" at bounding box center [666, 554] width 656 height 24
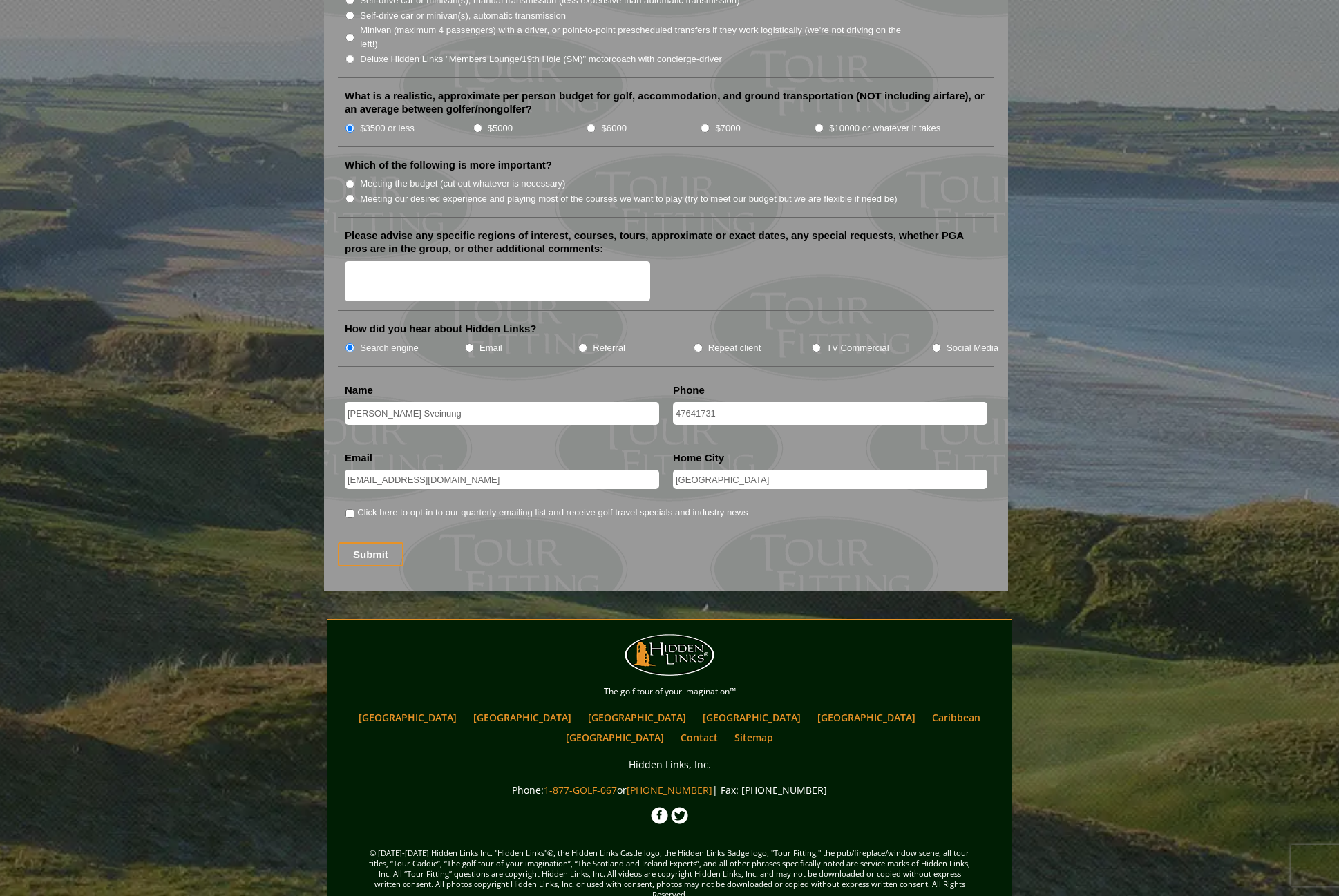
drag, startPoint x: 678, startPoint y: 393, endPoint x: 700, endPoint y: 394, distance: 22.0
click at [678, 402] on input "47641731" at bounding box center [830, 413] width 315 height 22
type input "+4747641731"
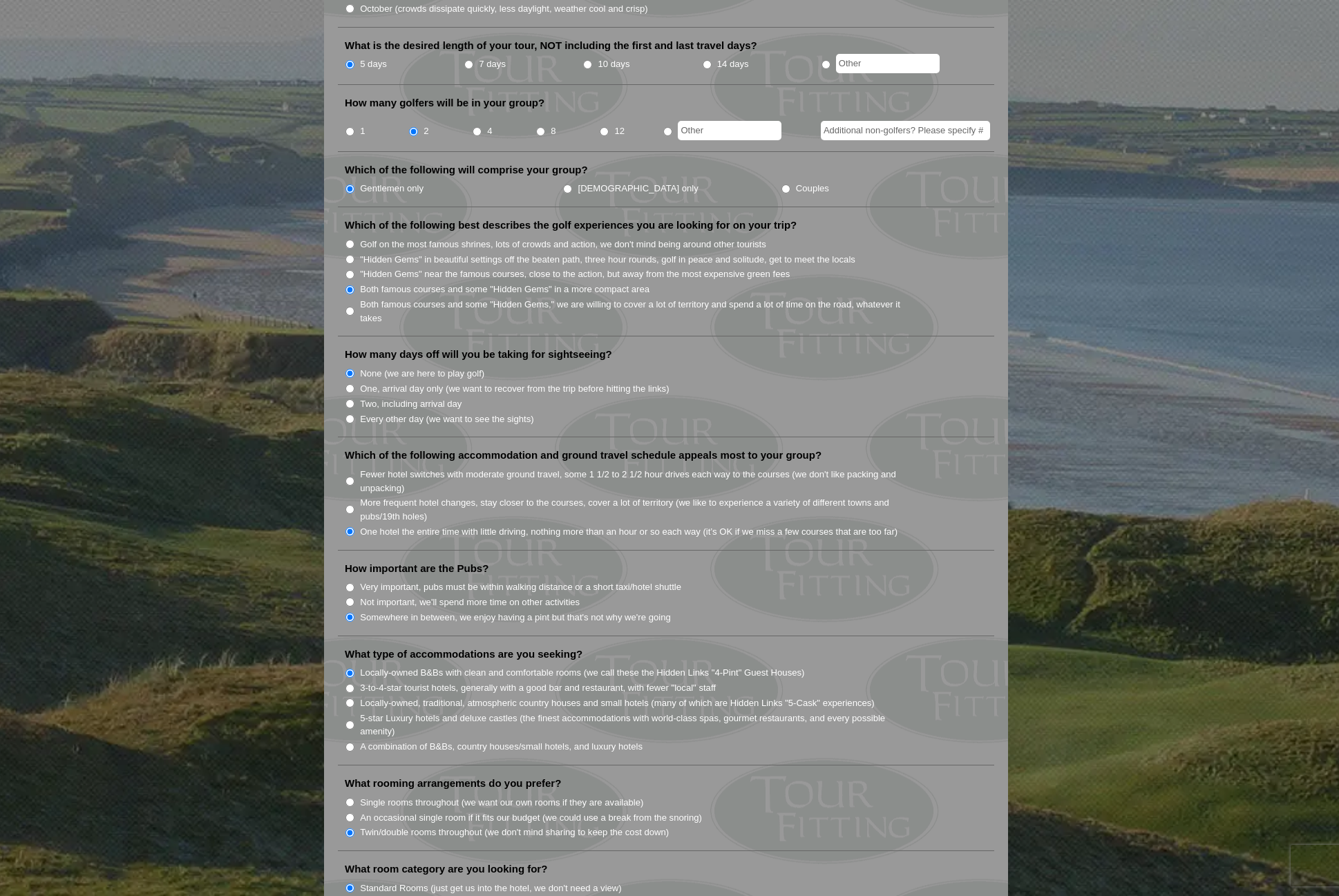
scroll to position [436, 0]
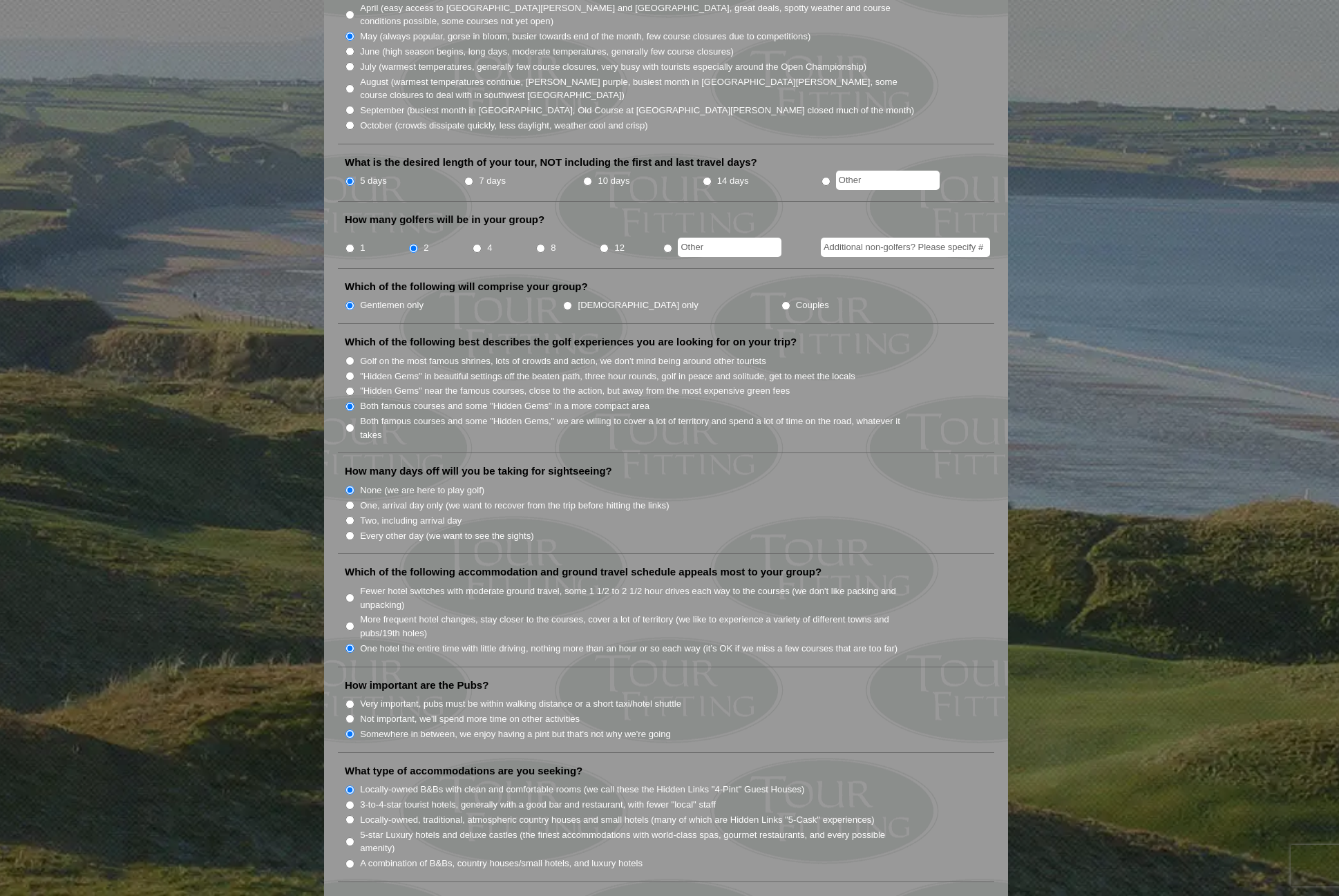
click at [382, 104] on label "September (busiest month in Ireland, Old Course at St. Andrews closed much of t…" at bounding box center [637, 110] width 554 height 14
click at [354, 106] on input "September (busiest month in Ireland, Old Course at St. Andrews closed much of t…" at bounding box center [350, 110] width 9 height 9
radio input "true"
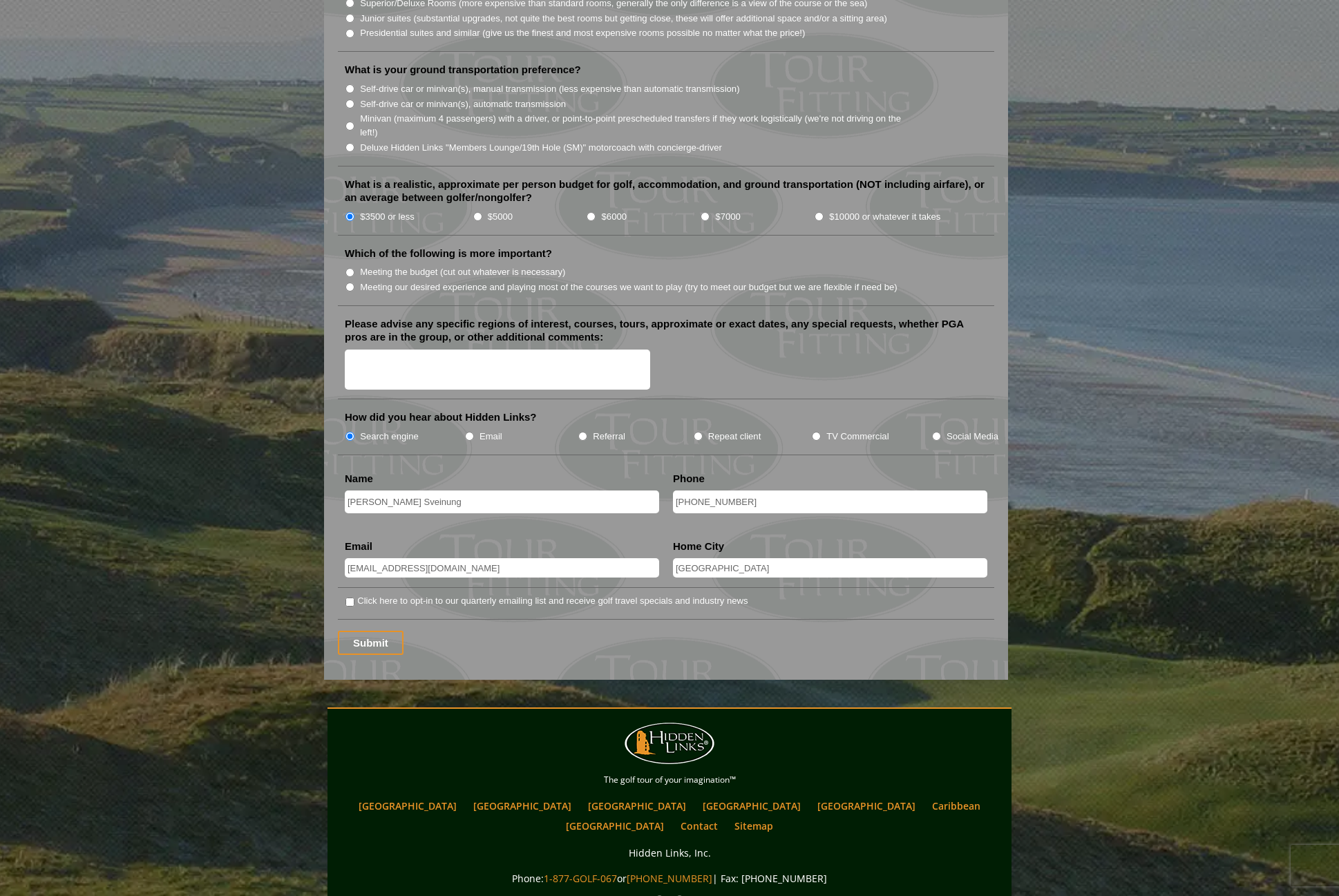
scroll to position [1541, 0]
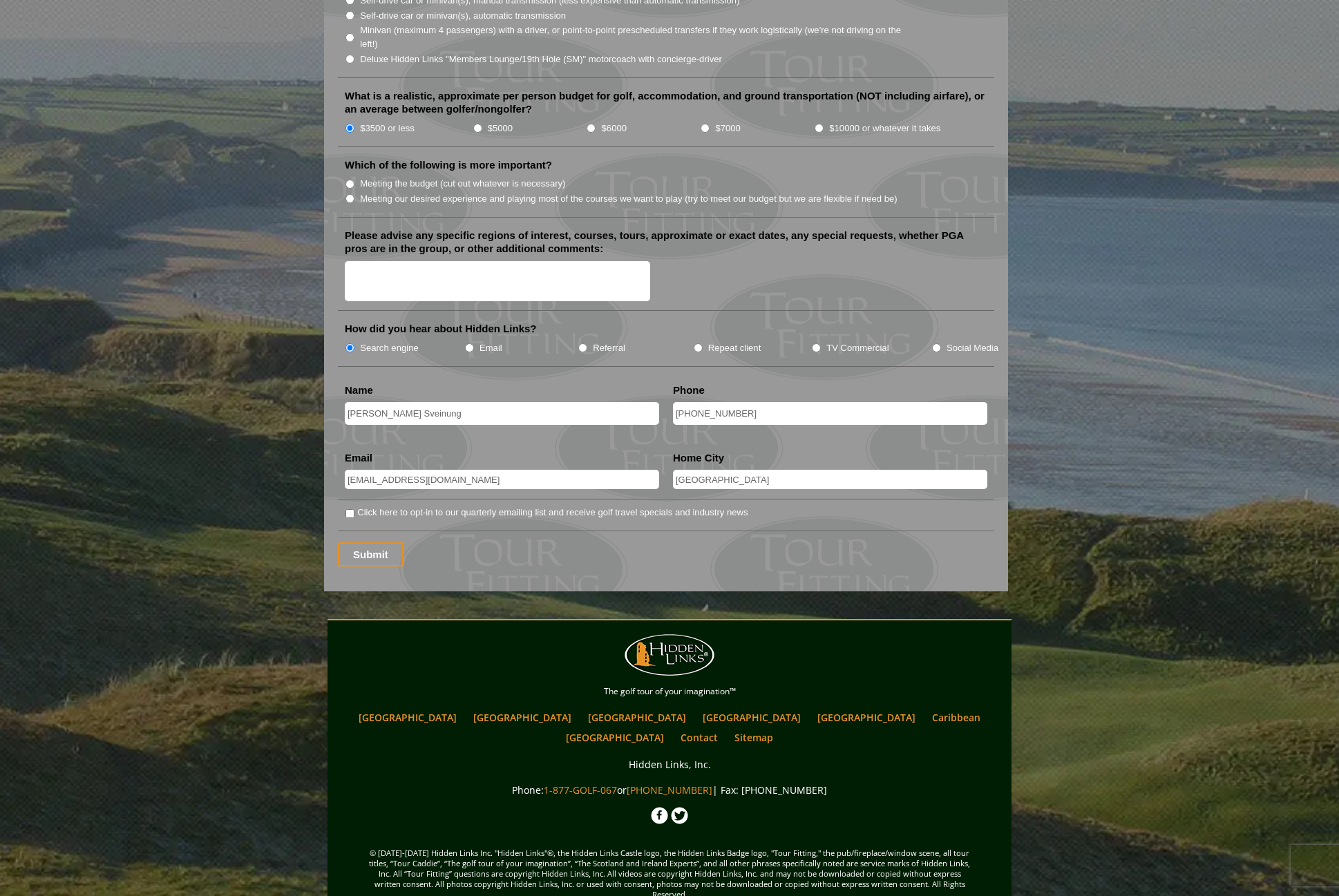
click at [542, 506] on label "Click here to opt-in to our quarterly emailing list and receive golf travel spe…" at bounding box center [552, 512] width 390 height 14
click at [354, 509] on input "Click here to opt-in to our quarterly emailing list and receive golf travel spe…" at bounding box center [350, 514] width 9 height 9
checkbox input "true"
drag, startPoint x: 781, startPoint y: 461, endPoint x: 624, endPoint y: 466, distance: 157.1
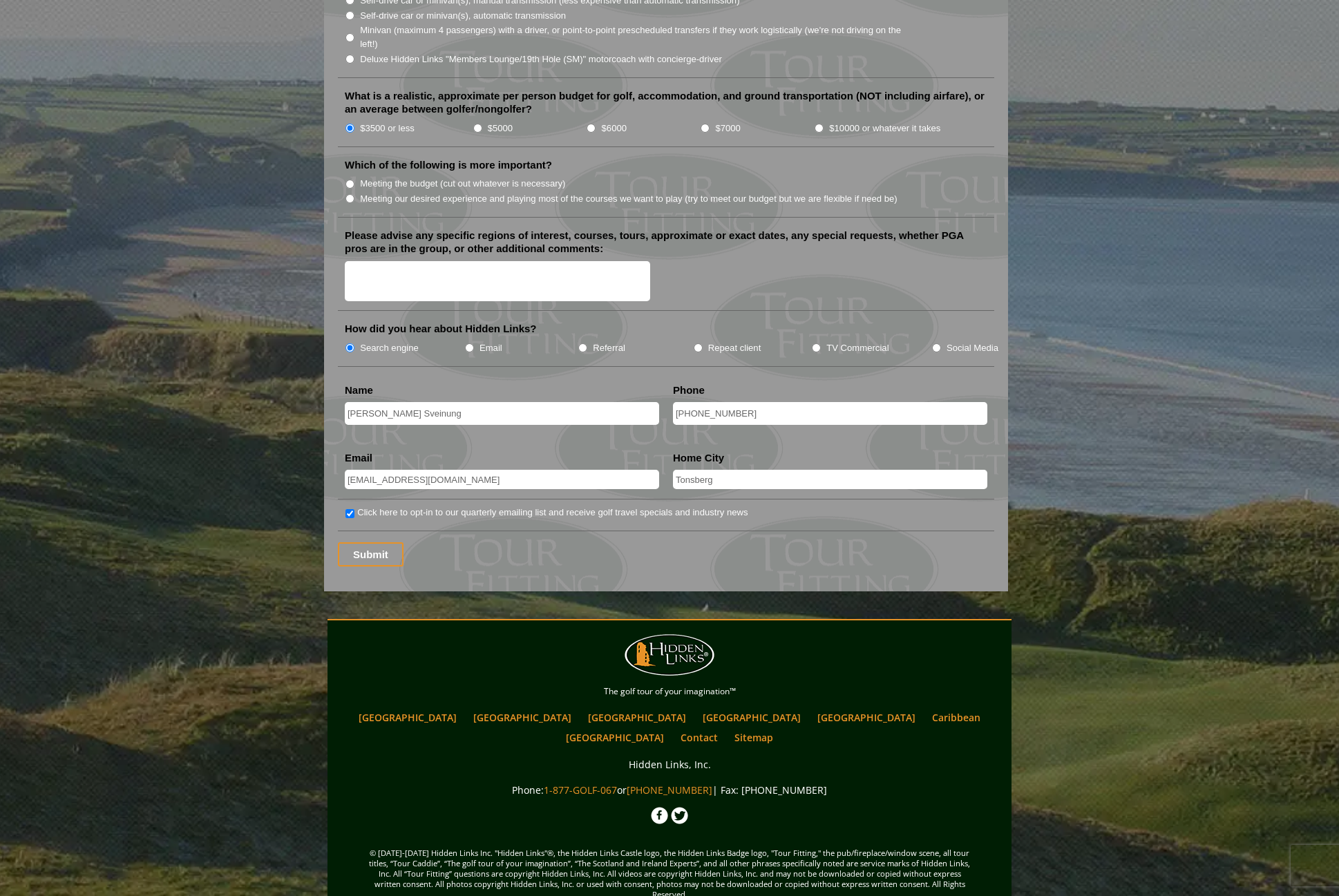
type input "Tonsberg"
click at [691, 505] on li "Click here to opt-in to our quarterly emailing list and receive golf travel spe…" at bounding box center [666, 518] width 656 height 26
click at [372, 542] on input "Submit" at bounding box center [371, 554] width 66 height 24
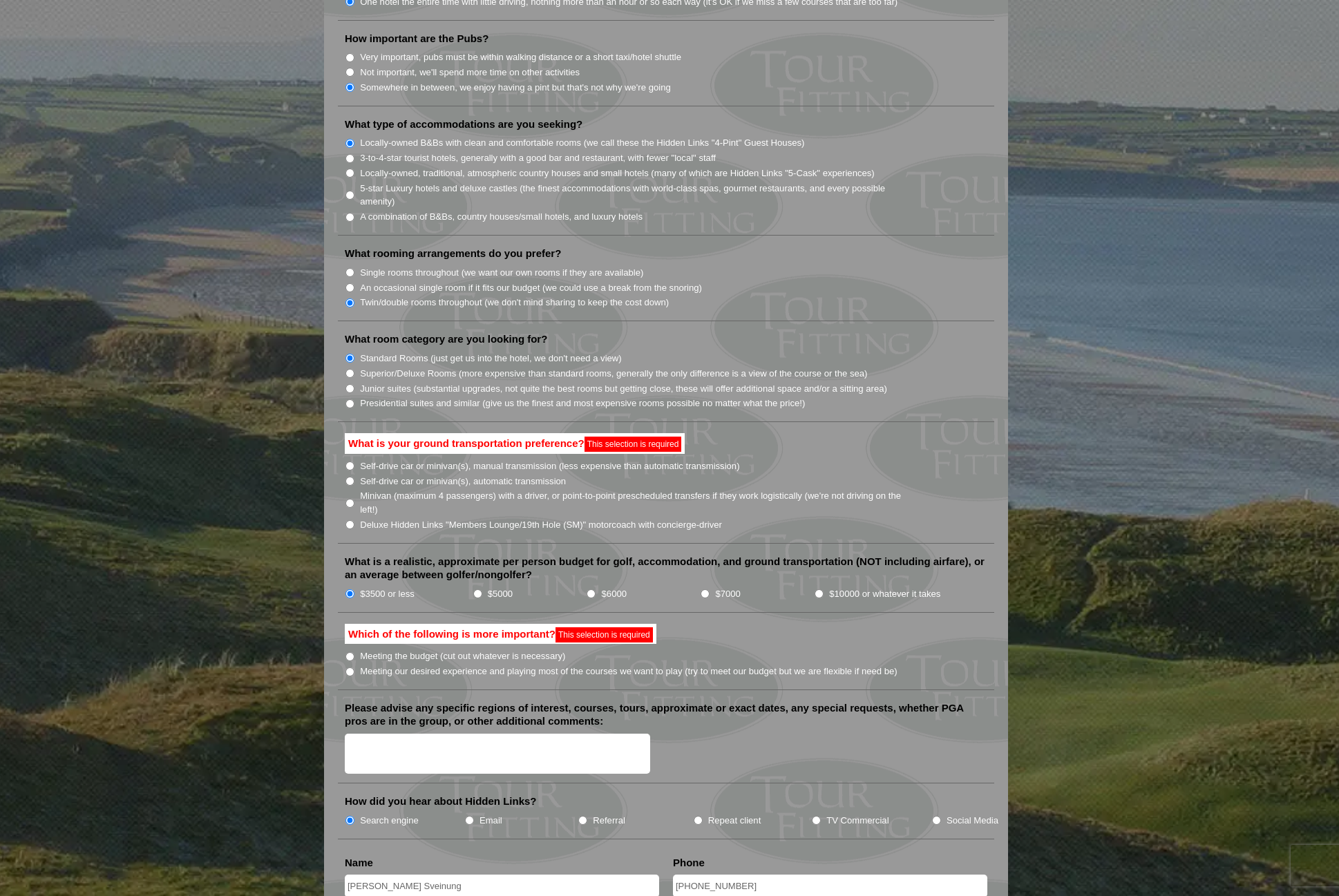
click at [410, 475] on label "Self-drive car or minivan(s), automatic transmission" at bounding box center [463, 481] width 206 height 14
click at [354, 477] on input "Self-drive car or minivan(s), automatic transmission" at bounding box center [350, 481] width 9 height 9
radio input "true"
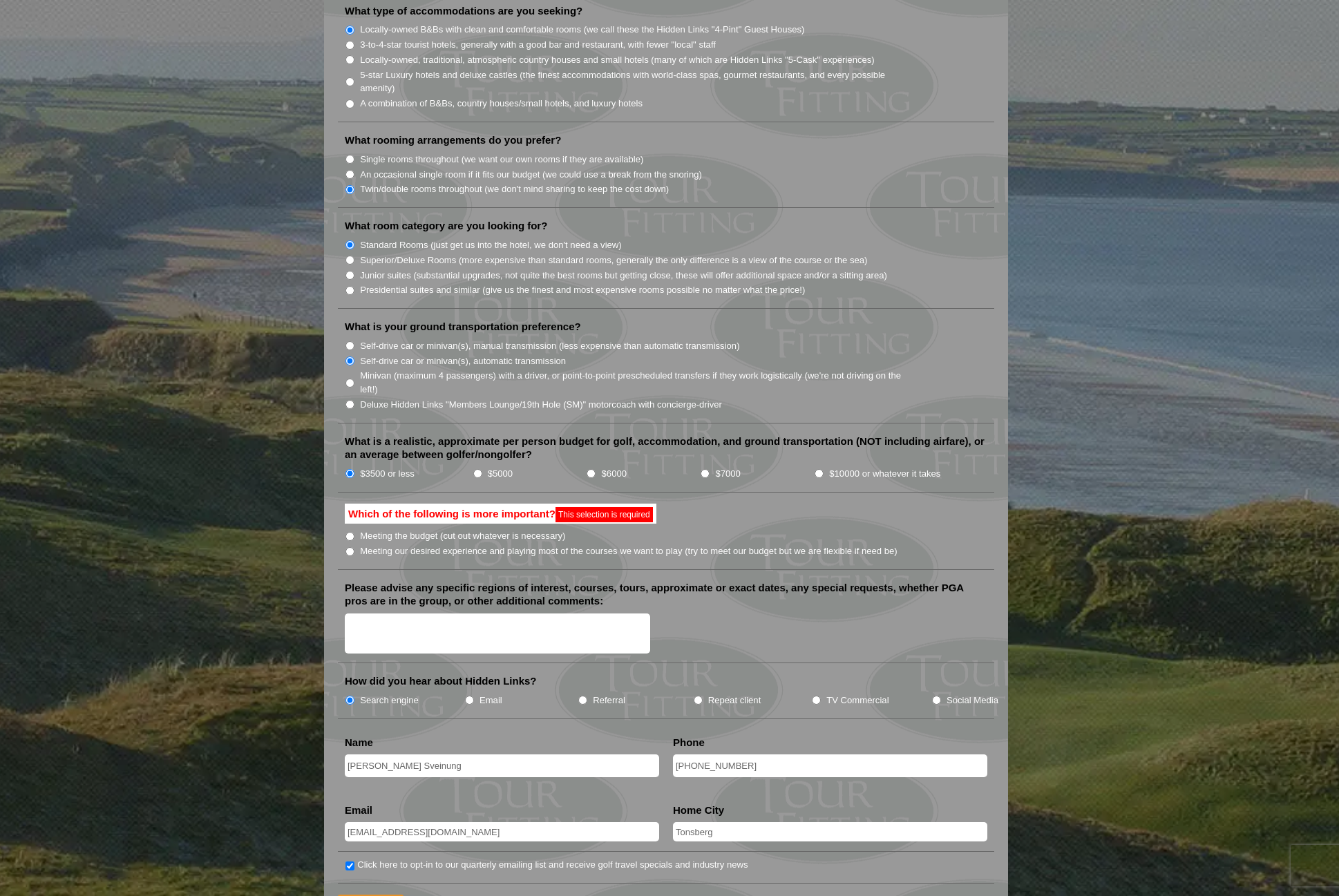
scroll to position [1221, 0]
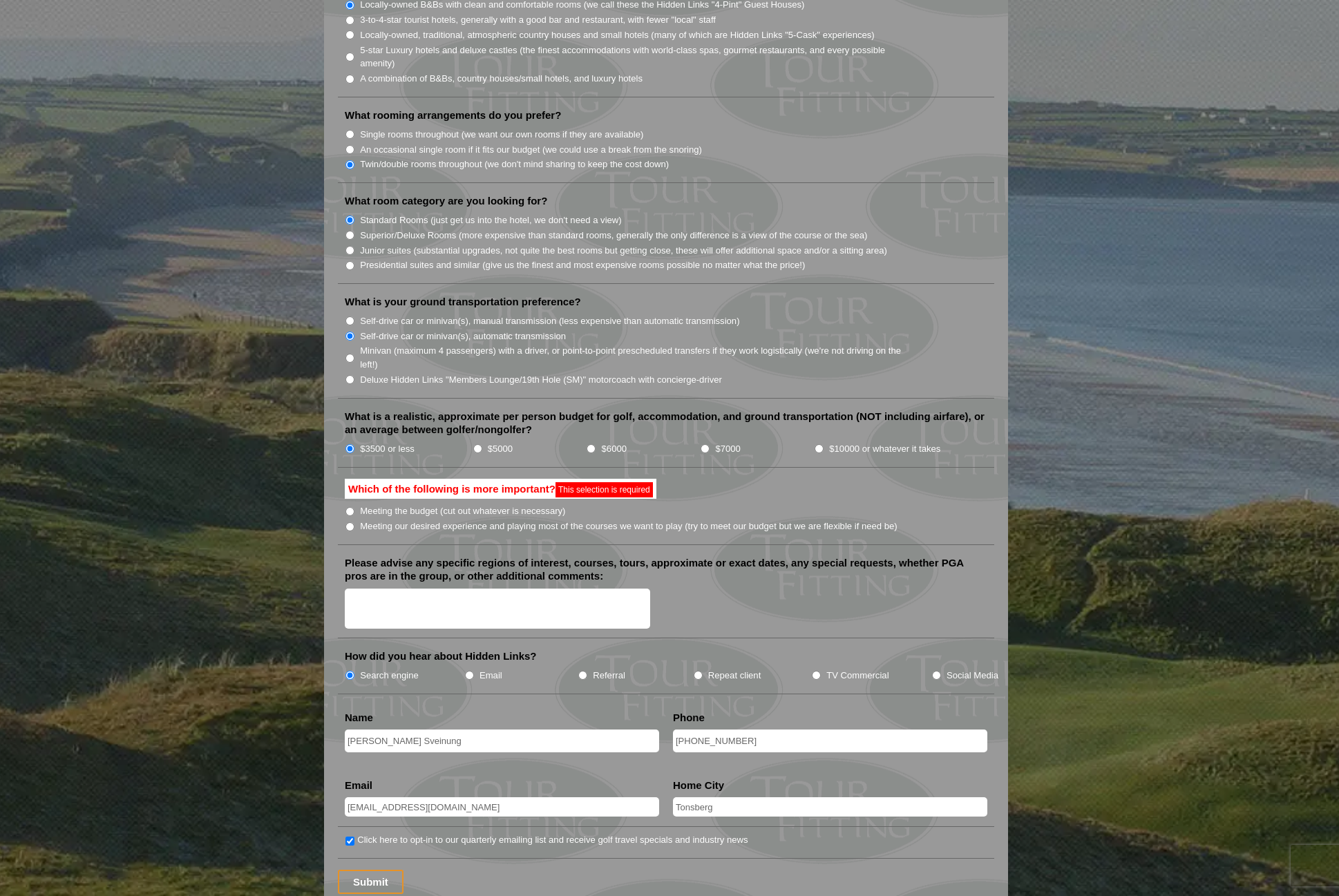
click at [373, 520] on label "Meeting our desired experience and playing most of the courses we want to play …" at bounding box center [628, 526] width 537 height 14
click at [354, 522] on input "Meeting our desired experience and playing most of the courses we want to play …" at bounding box center [350, 527] width 9 height 9
radio input "true"
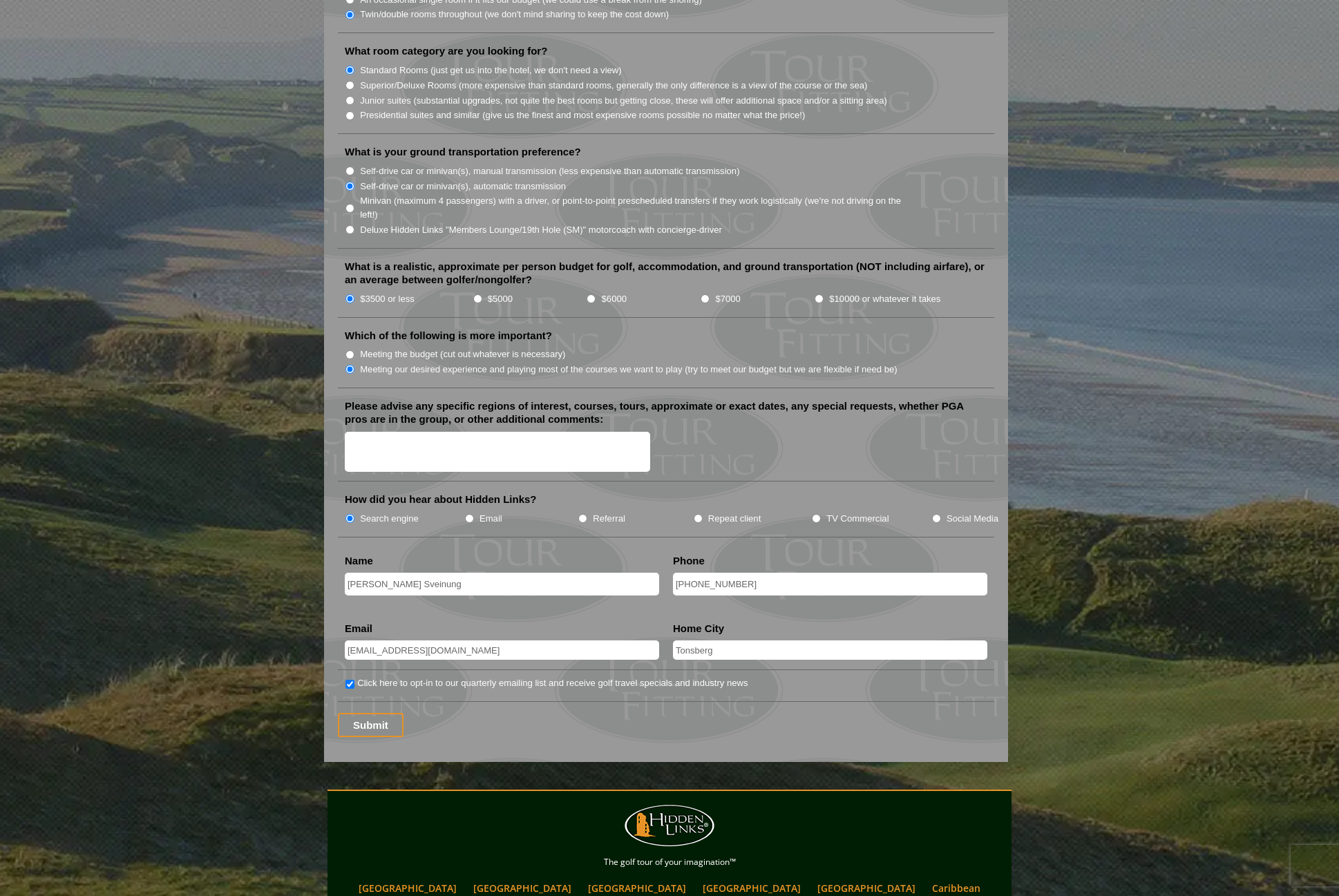
scroll to position [1541, 0]
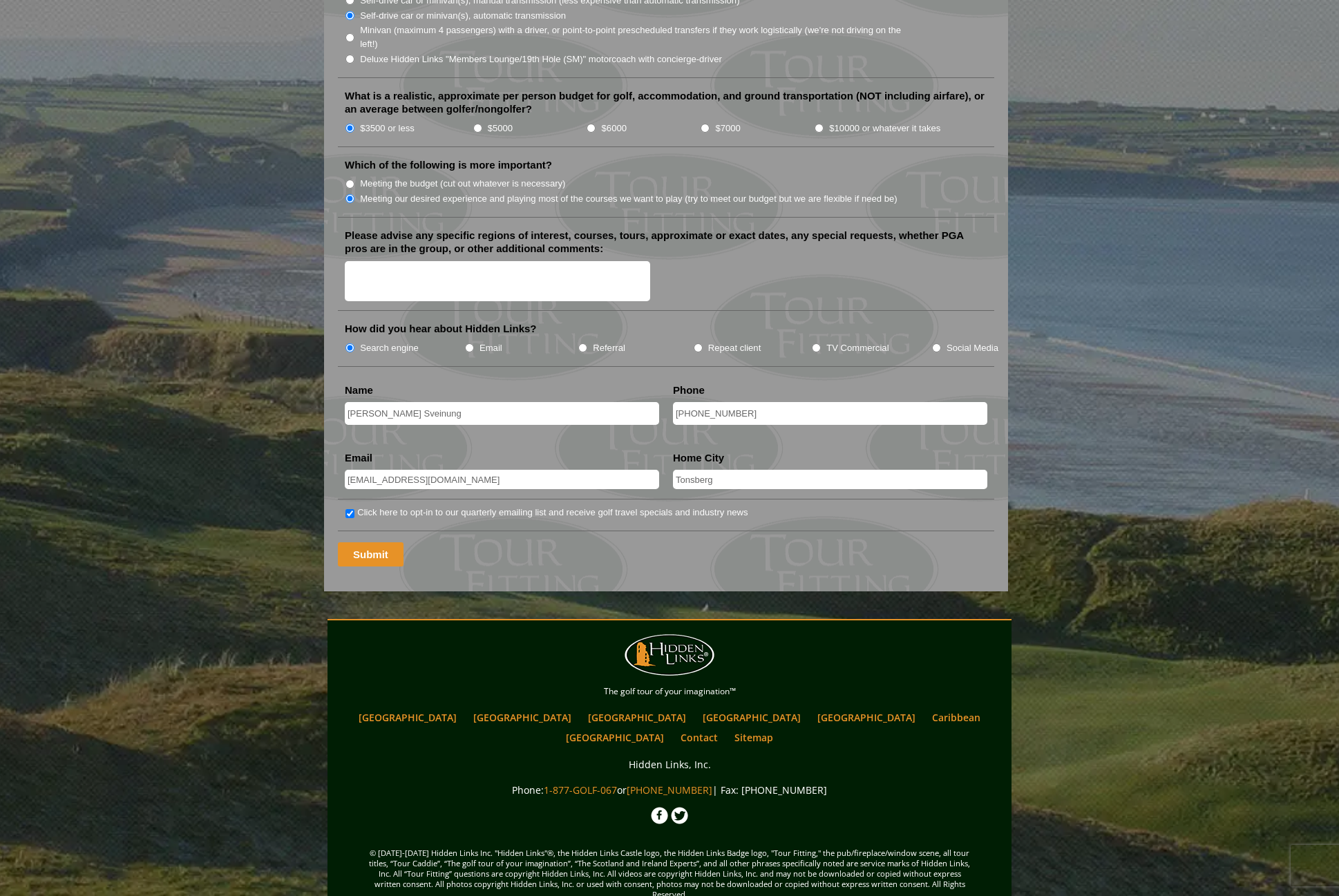
click at [377, 542] on input "Submit" at bounding box center [371, 554] width 66 height 24
